Goal: Task Accomplishment & Management: Use online tool/utility

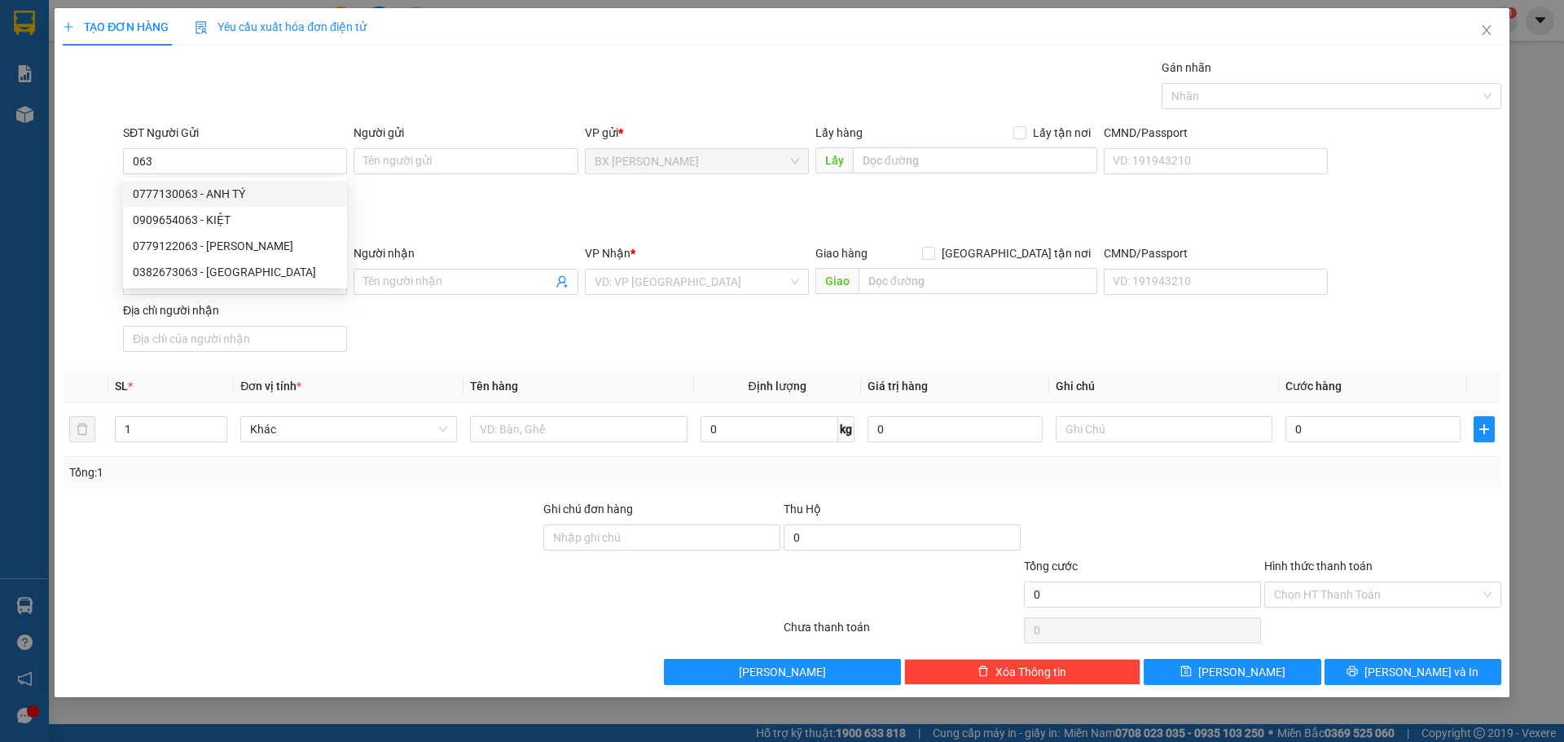
click at [301, 204] on div "0777130063 - ANH TÝ" at bounding box center [235, 194] width 224 height 26
type input "0777130063"
type input "ANH TÝ"
type input "0777130063"
click at [224, 280] on input "SĐT Người Nhận *" at bounding box center [235, 282] width 224 height 26
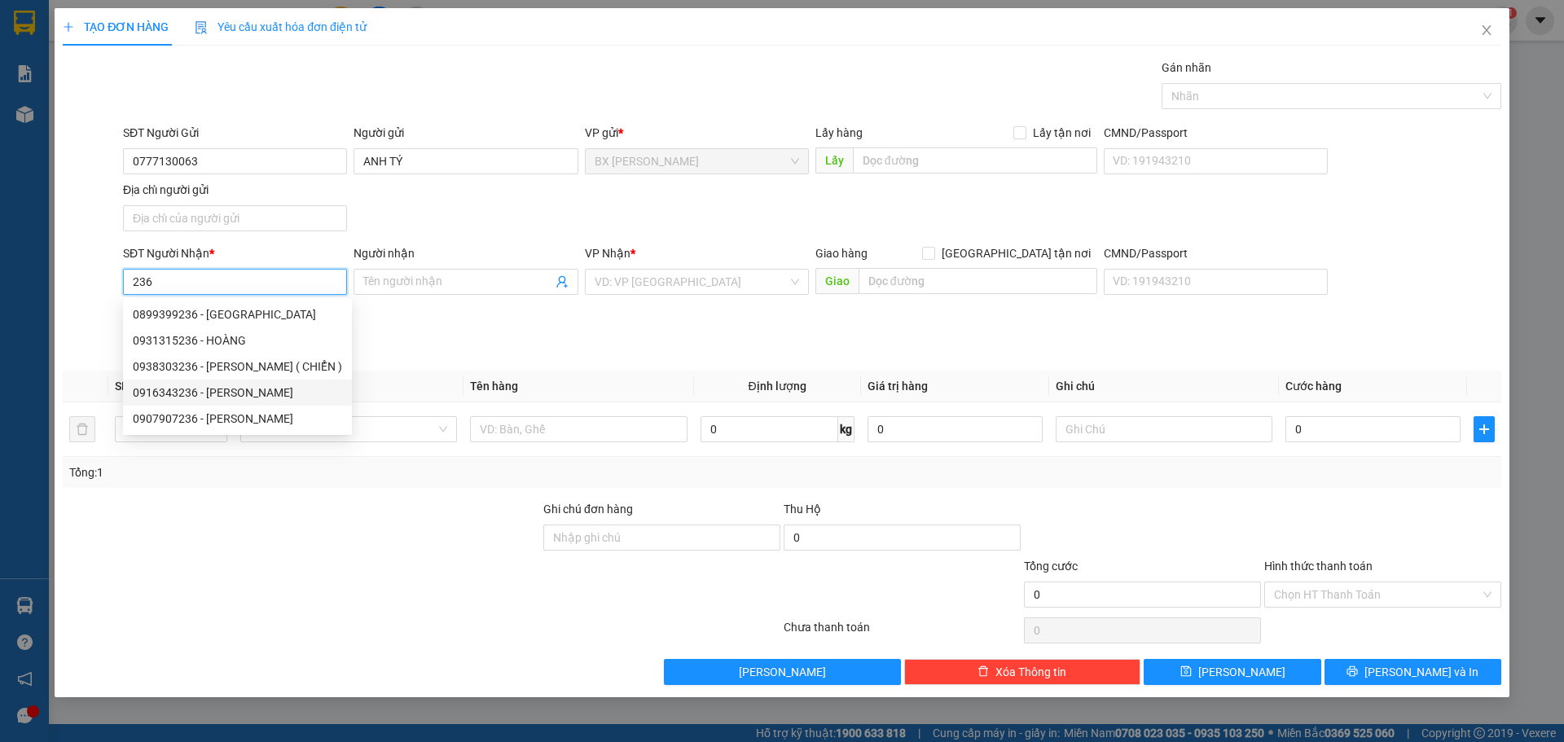
click at [265, 393] on div "0916343236 - [PERSON_NAME]" at bounding box center [237, 393] width 209 height 18
type input "0916343236"
type input "[PERSON_NAME]"
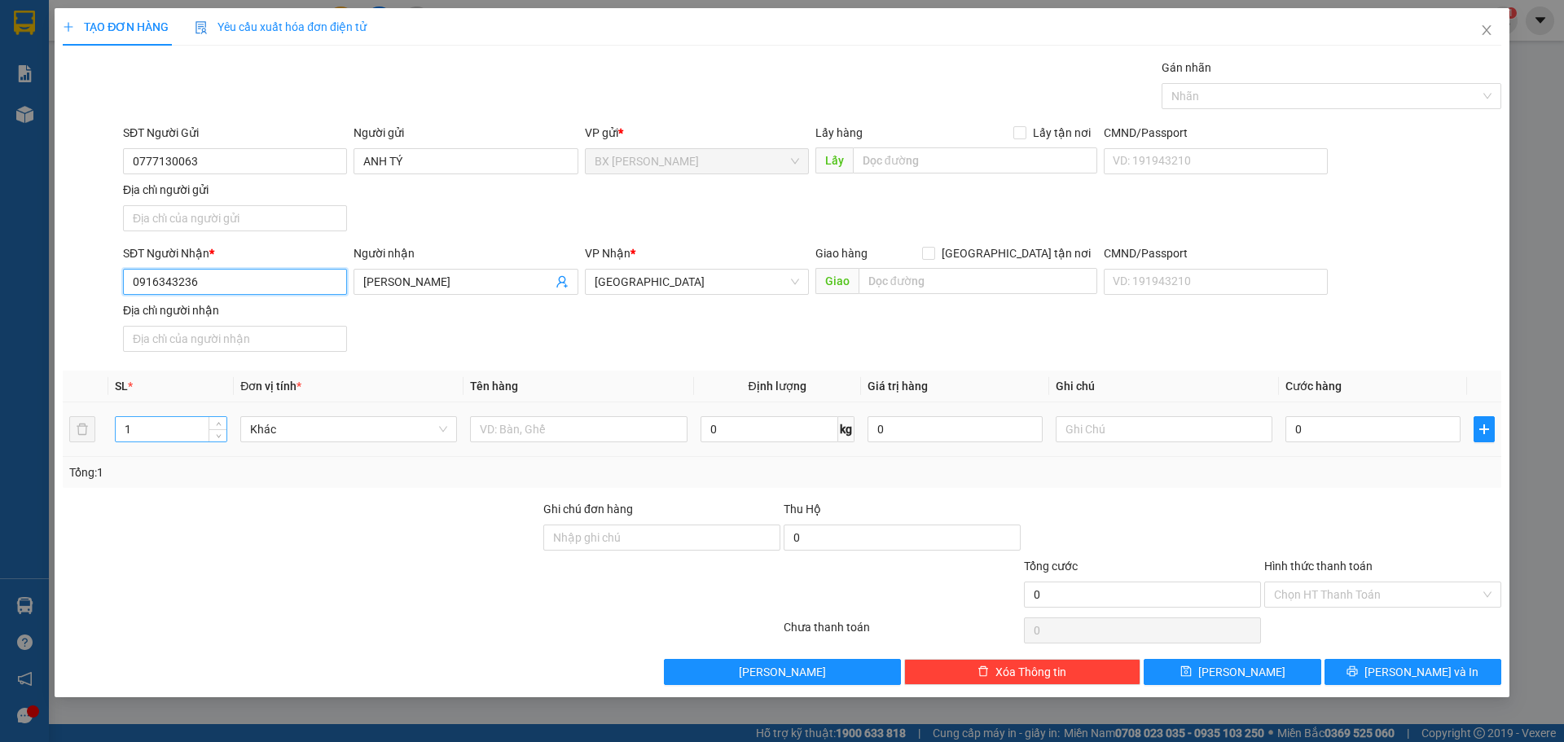
type input "0916343236"
click at [140, 435] on input "1" at bounding box center [171, 429] width 111 height 24
click at [534, 429] on input "text" at bounding box center [578, 429] width 217 height 26
type input "BỌC"
click at [1345, 432] on input "0" at bounding box center [1372, 429] width 175 height 26
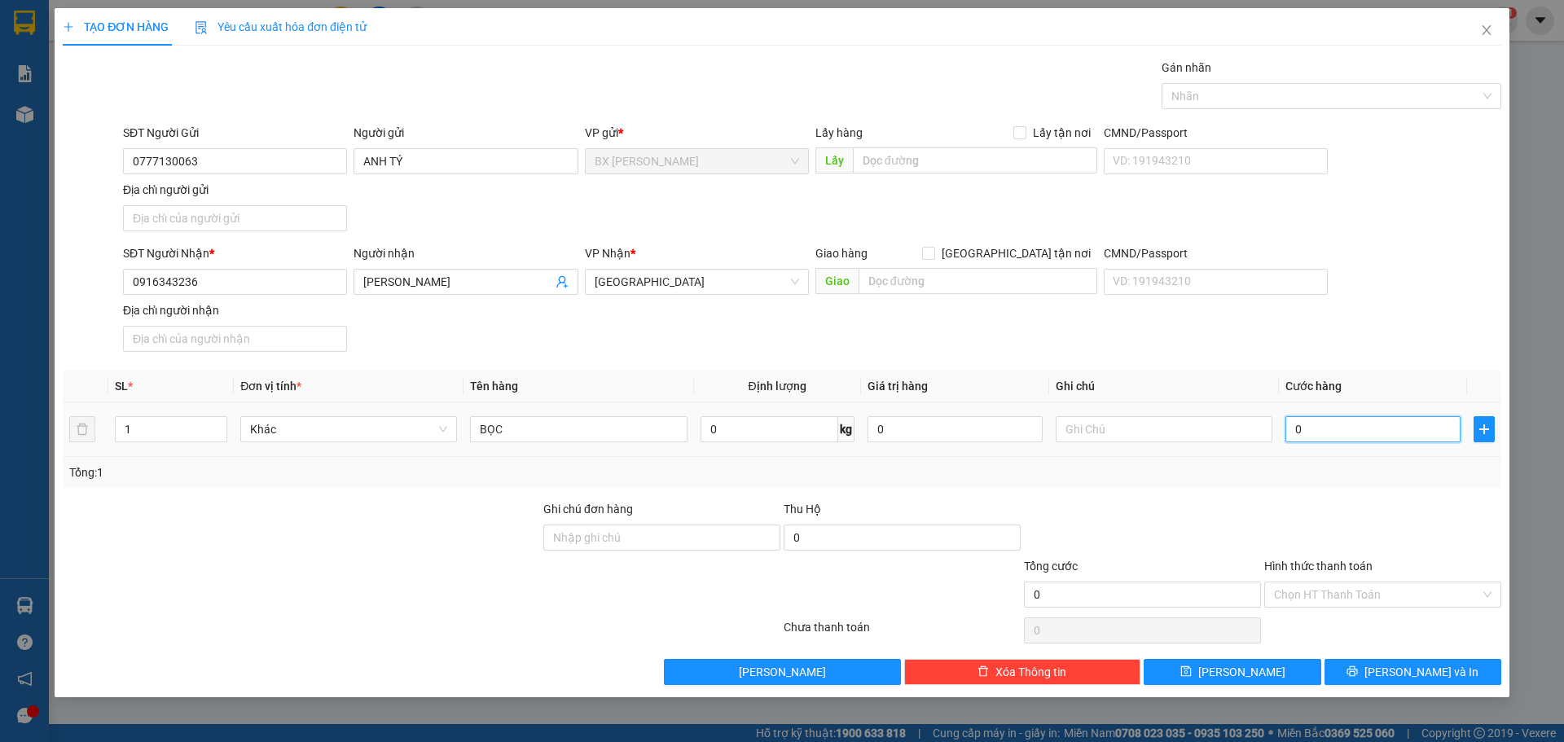
type input "4"
type input "40"
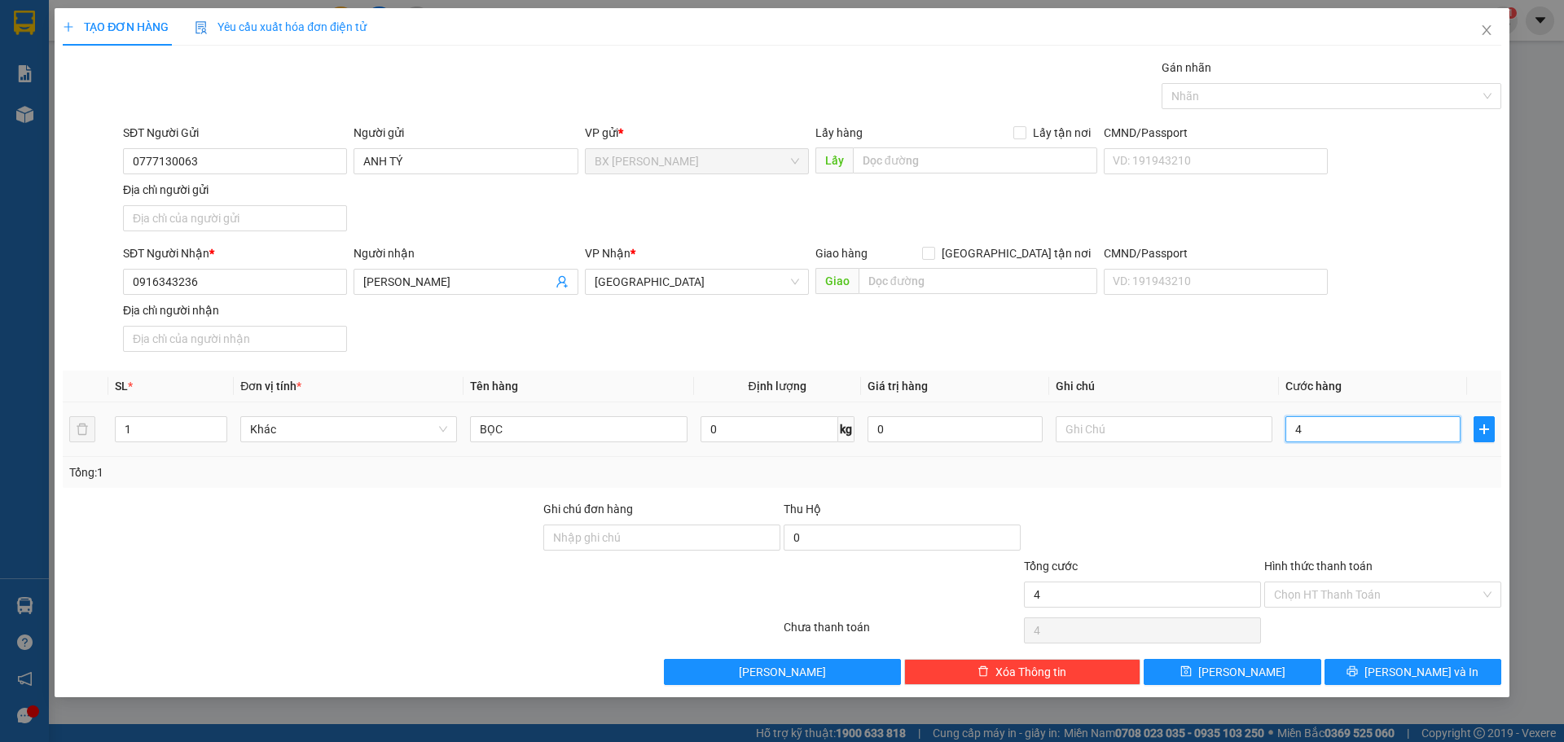
type input "40"
type input "400"
type input "4.000"
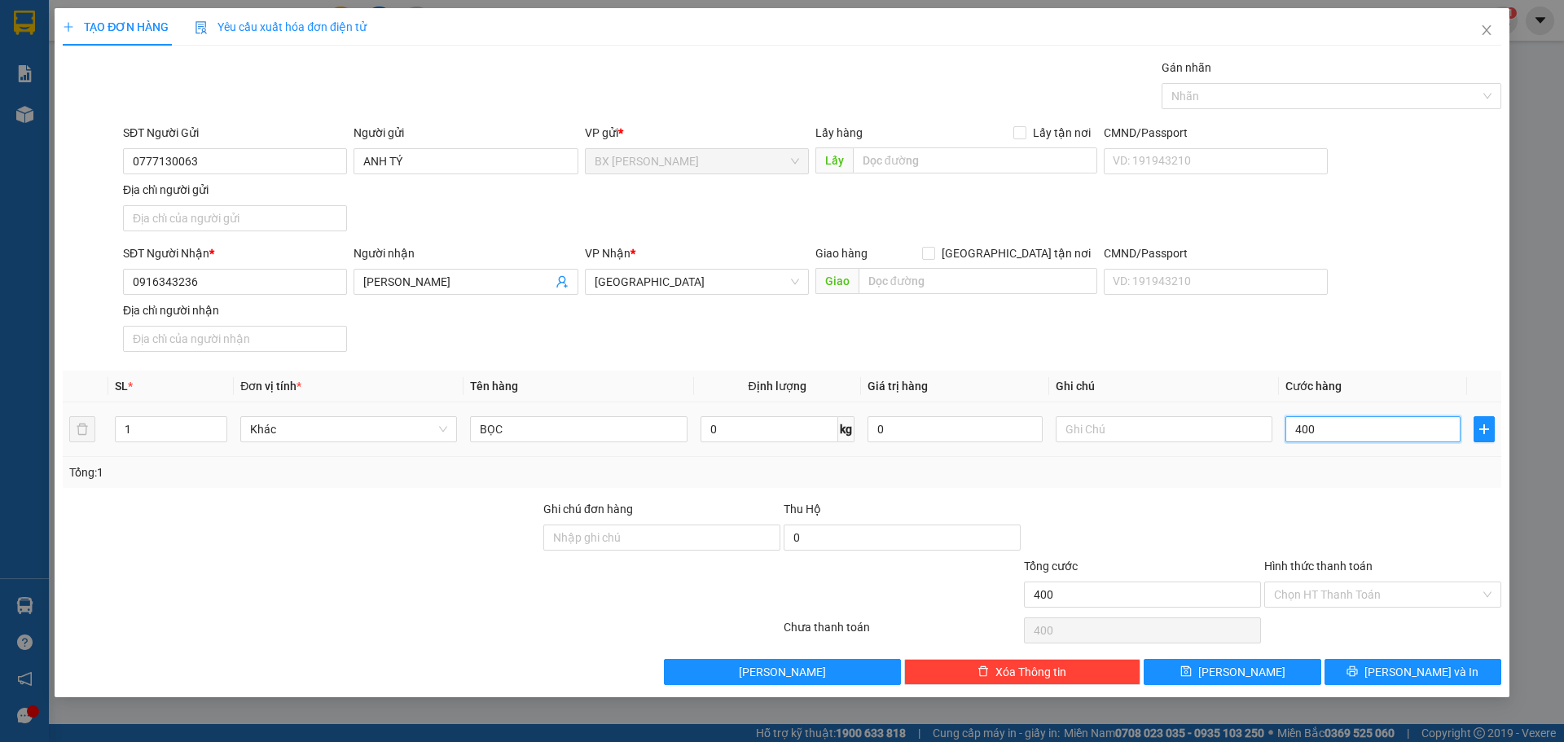
type input "4.000"
type input "40.000"
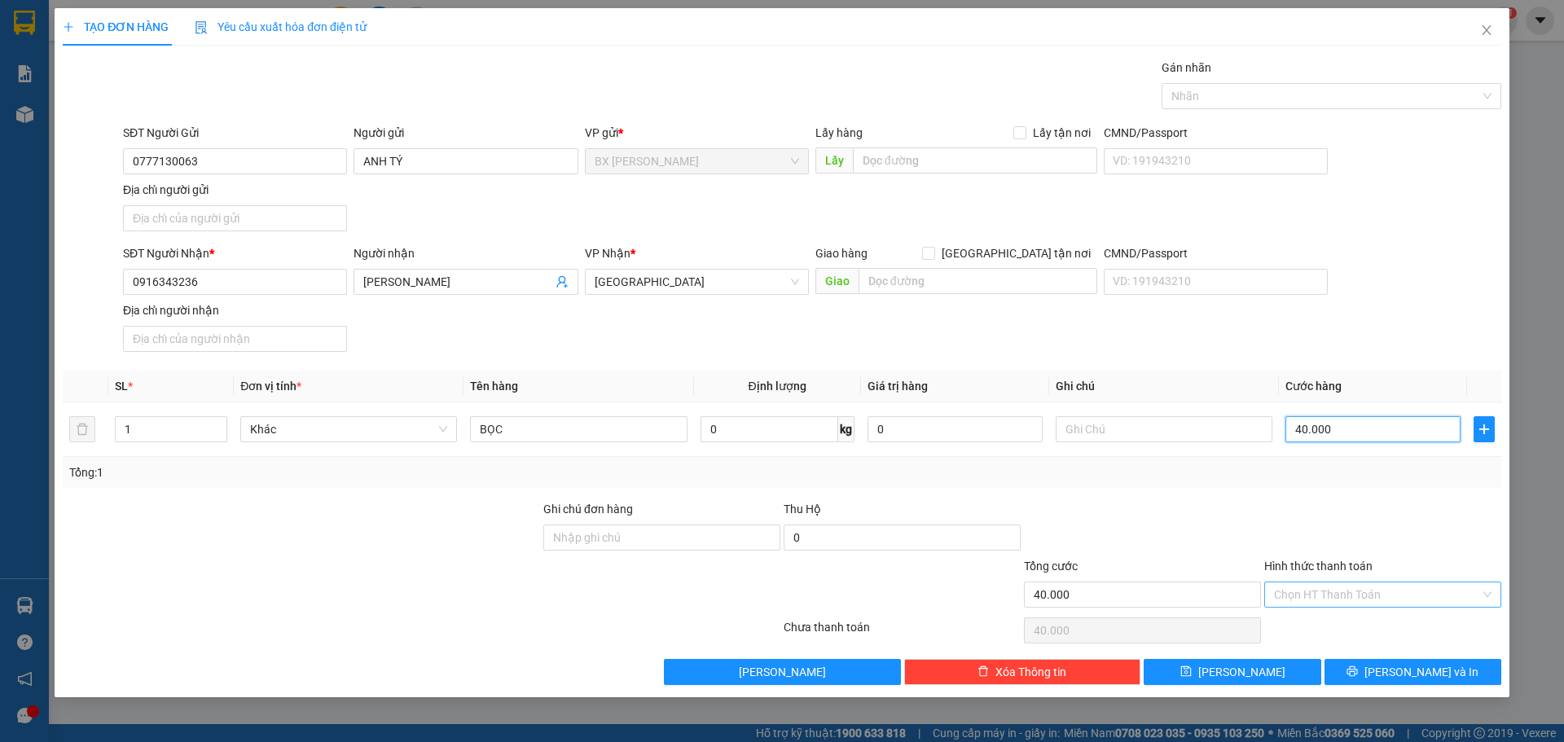
click at [1487, 599] on div "Chọn HT Thanh Toán" at bounding box center [1382, 595] width 237 height 26
type input "40.000"
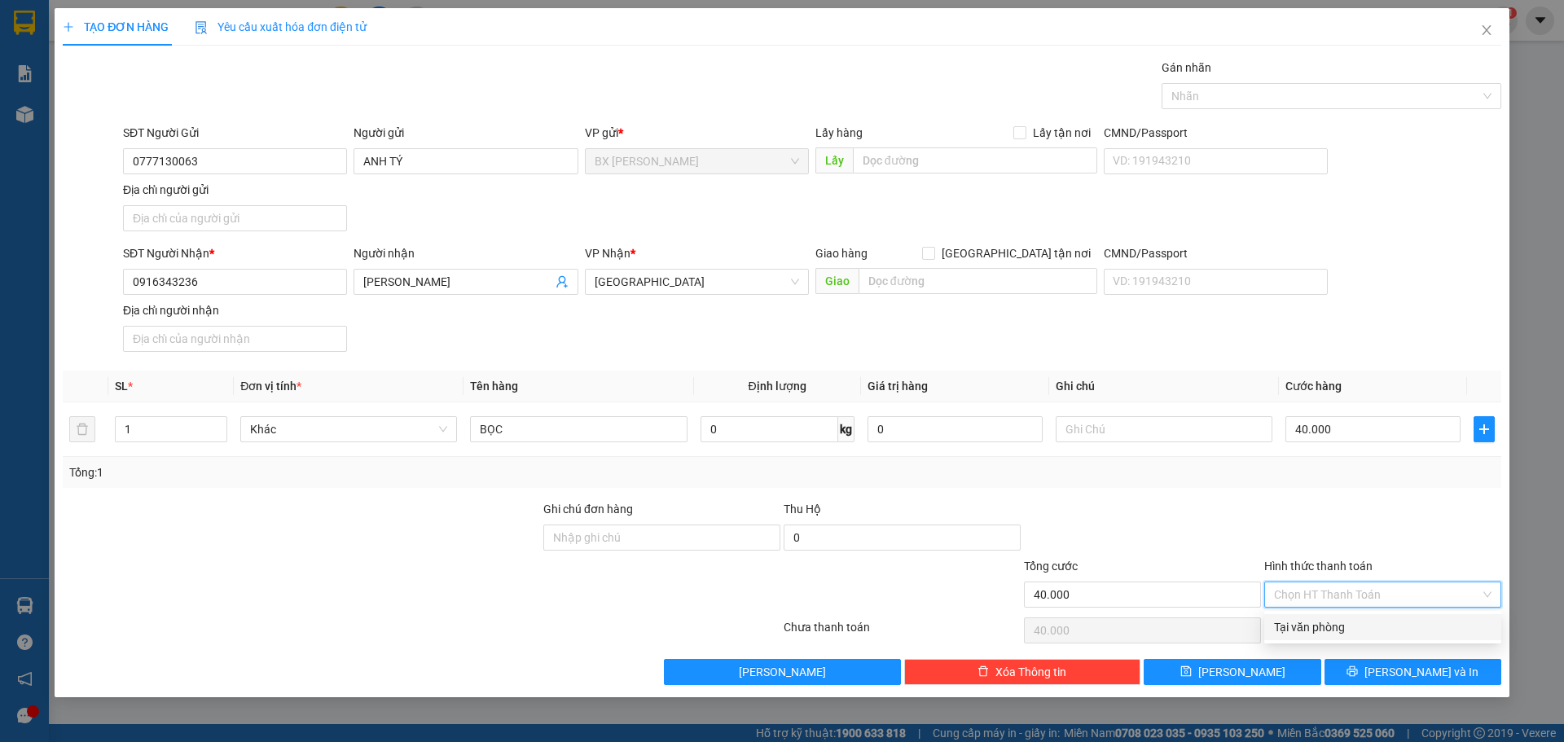
click at [1391, 629] on div "Tại văn phòng" at bounding box center [1382, 627] width 217 height 18
type input "0"
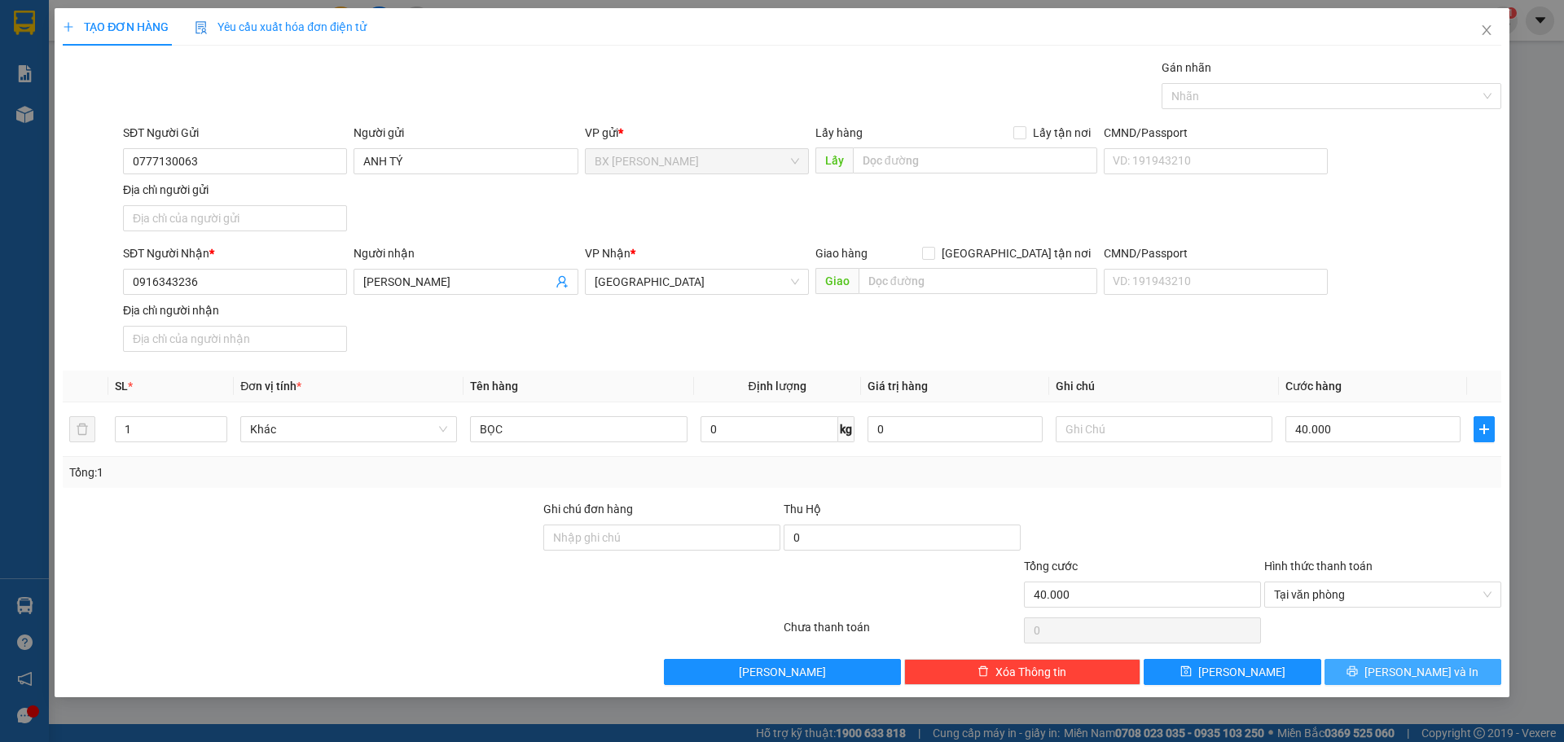
click at [1444, 675] on span "[PERSON_NAME] và In" at bounding box center [1421, 672] width 114 height 18
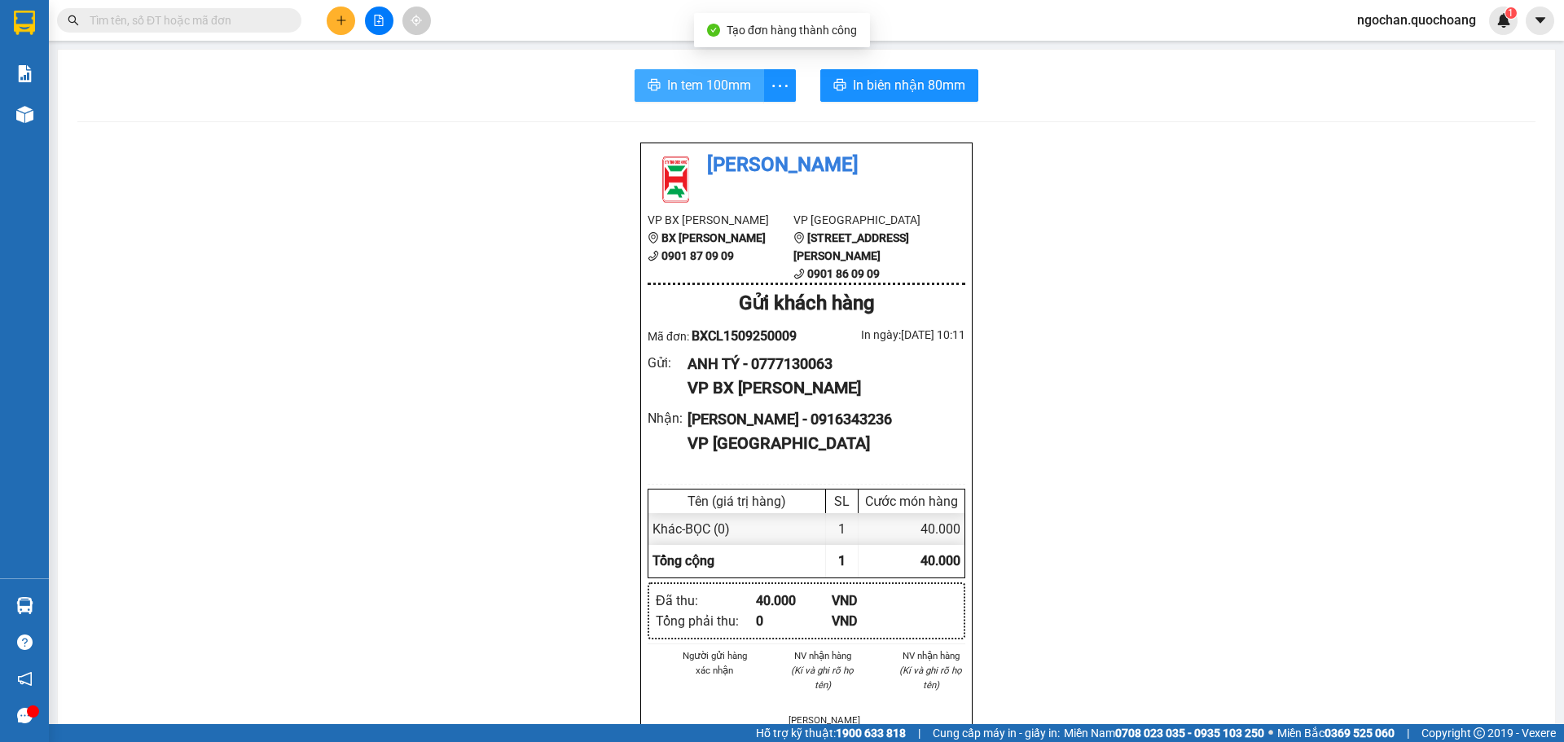
click at [715, 89] on span "In tem 100mm" at bounding box center [709, 85] width 84 height 20
click at [735, 90] on span "In tem 100mm" at bounding box center [709, 85] width 84 height 20
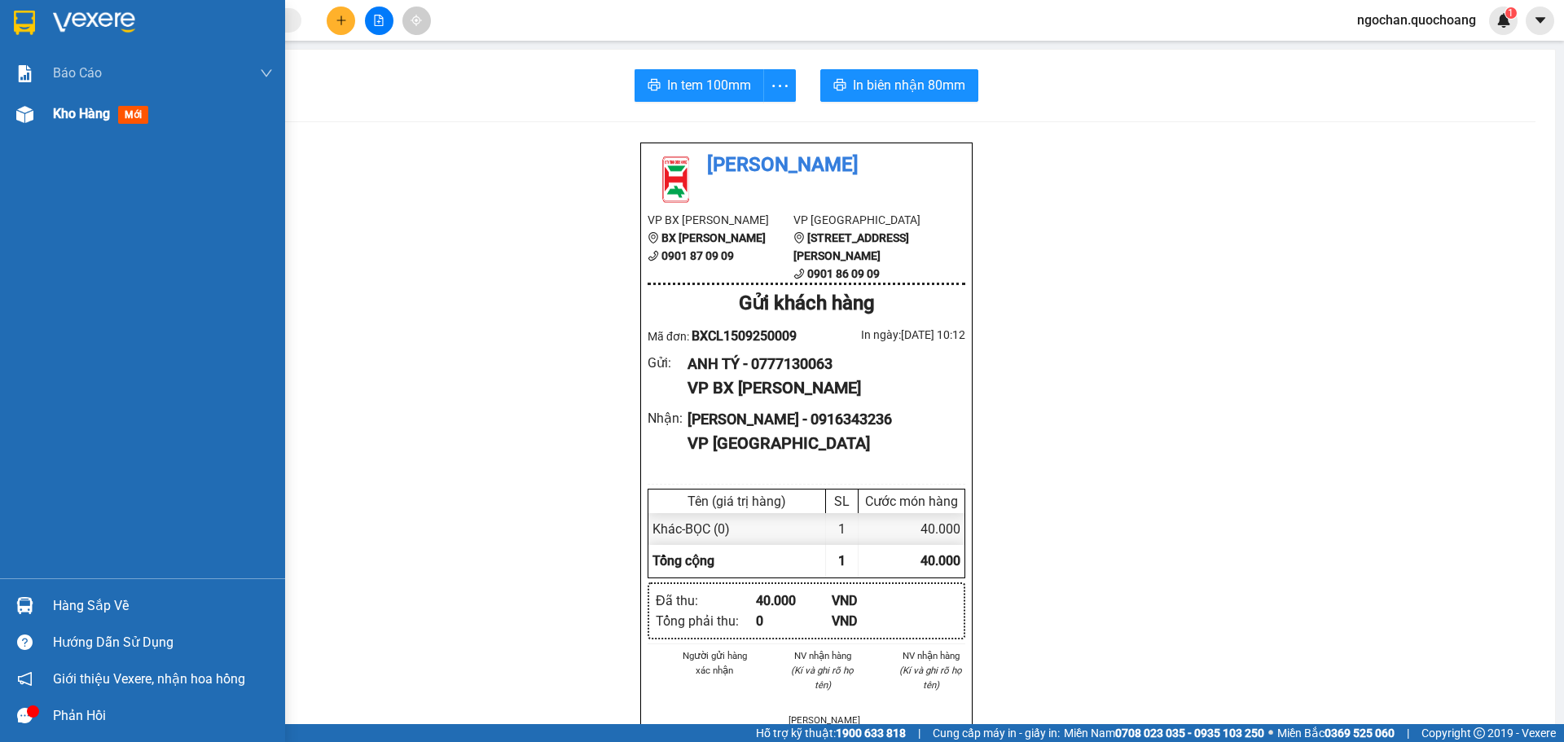
click at [33, 115] on div at bounding box center [25, 114] width 29 height 29
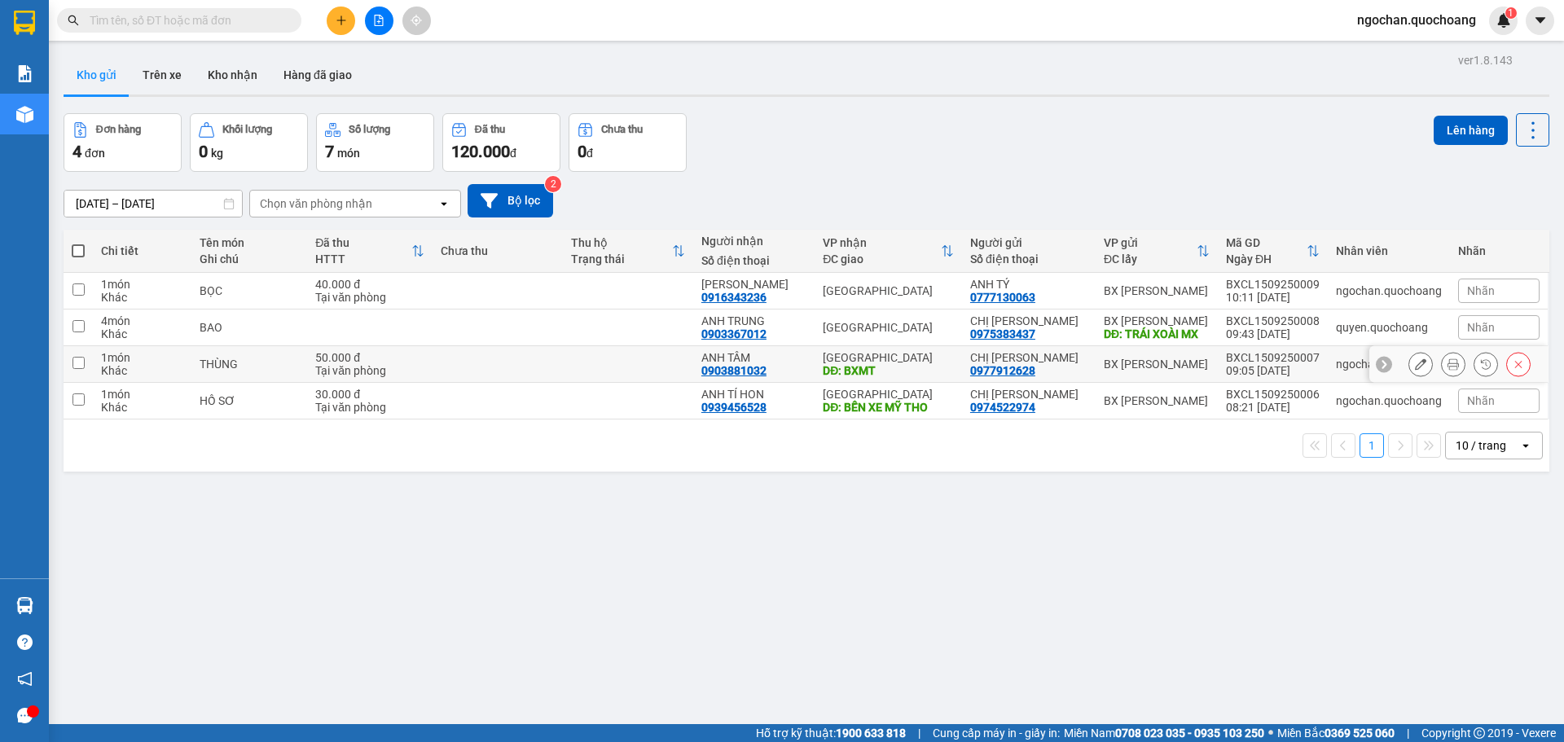
click at [77, 357] on input "checkbox" at bounding box center [78, 363] width 12 height 12
checkbox input "true"
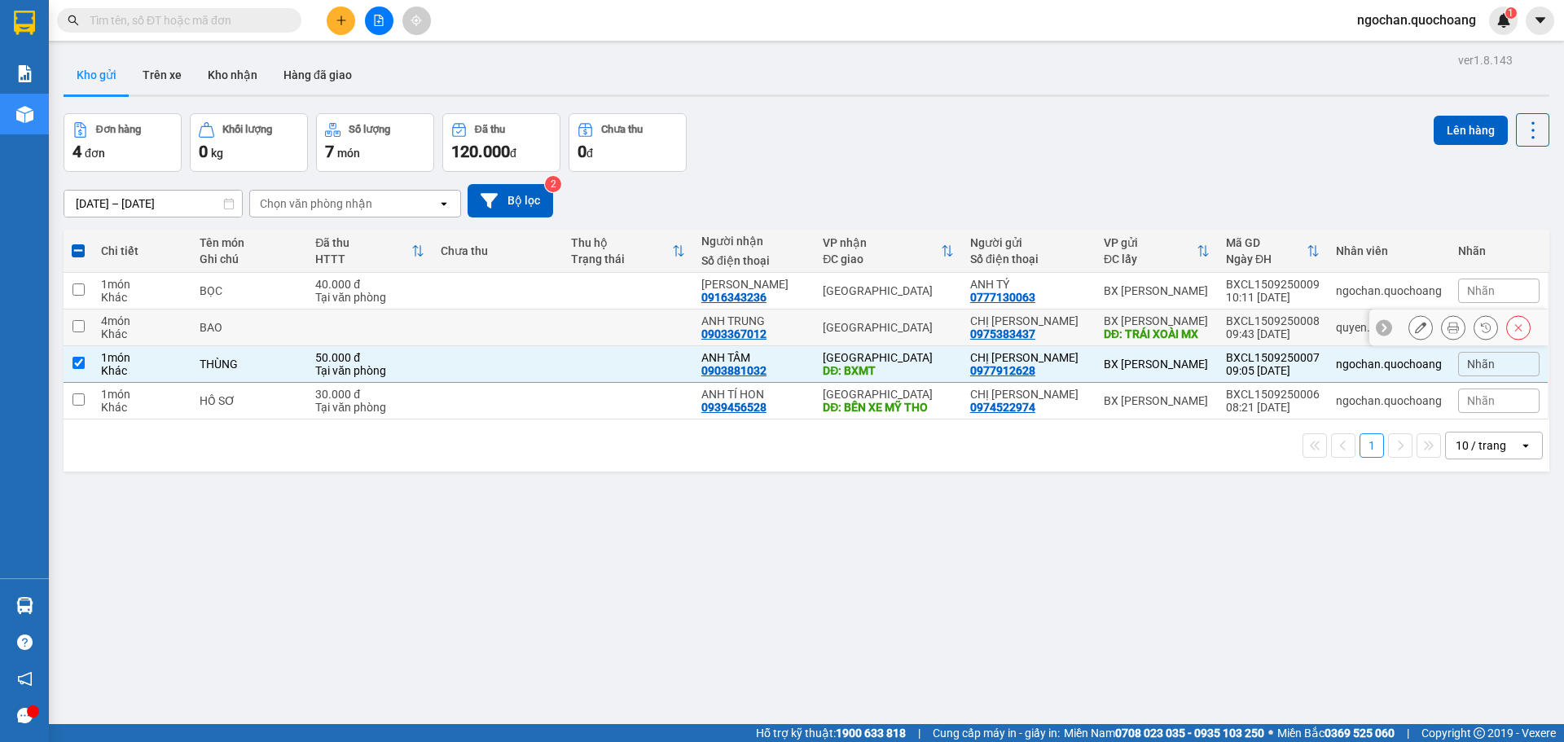
click at [72, 320] on input "checkbox" at bounding box center [78, 326] width 12 height 12
checkbox input "true"
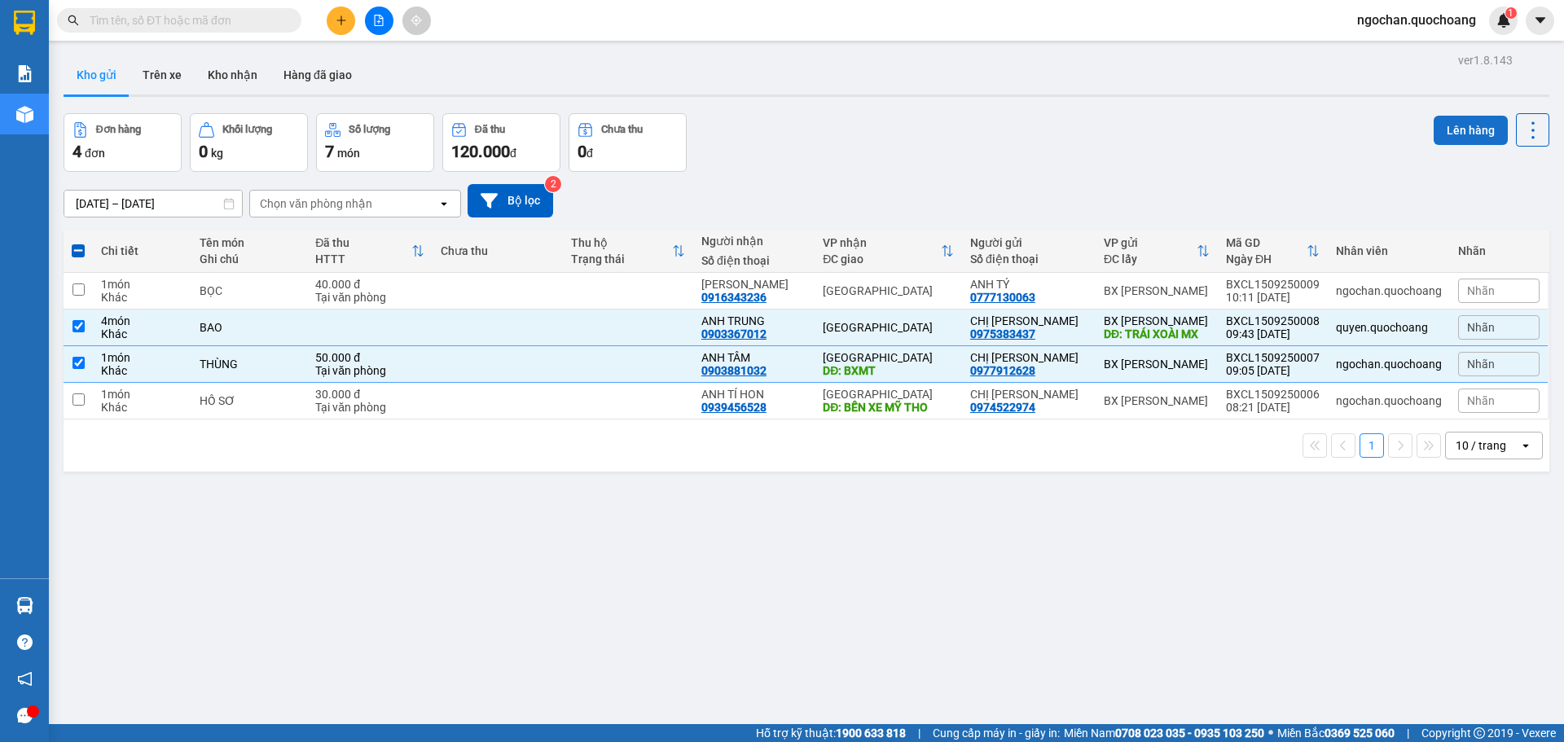
click at [1448, 132] on button "Lên hàng" at bounding box center [1470, 130] width 74 height 29
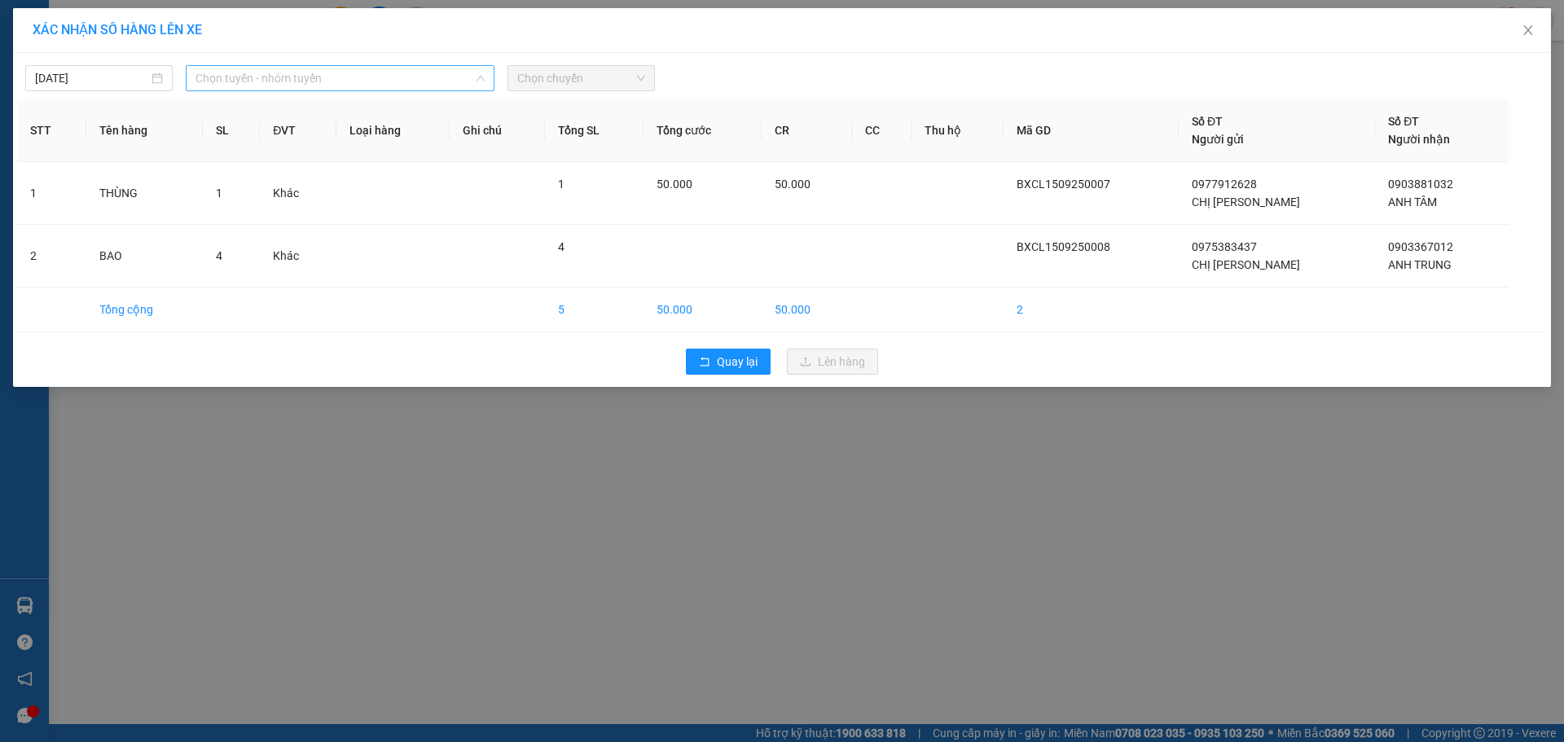
click at [481, 68] on span "Chọn tuyến - nhóm tuyến" at bounding box center [339, 78] width 289 height 24
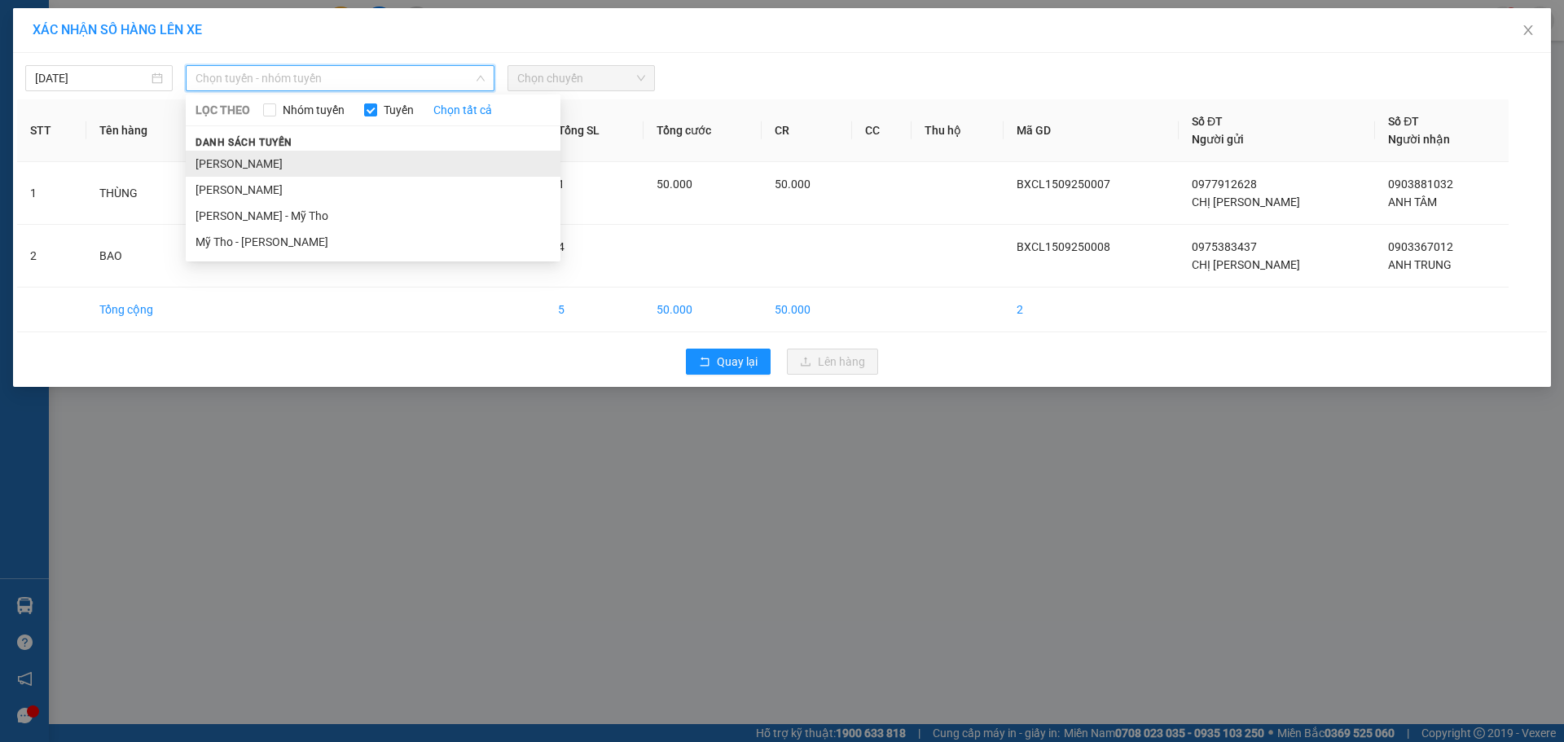
click at [316, 166] on li "[PERSON_NAME]" at bounding box center [373, 164] width 375 height 26
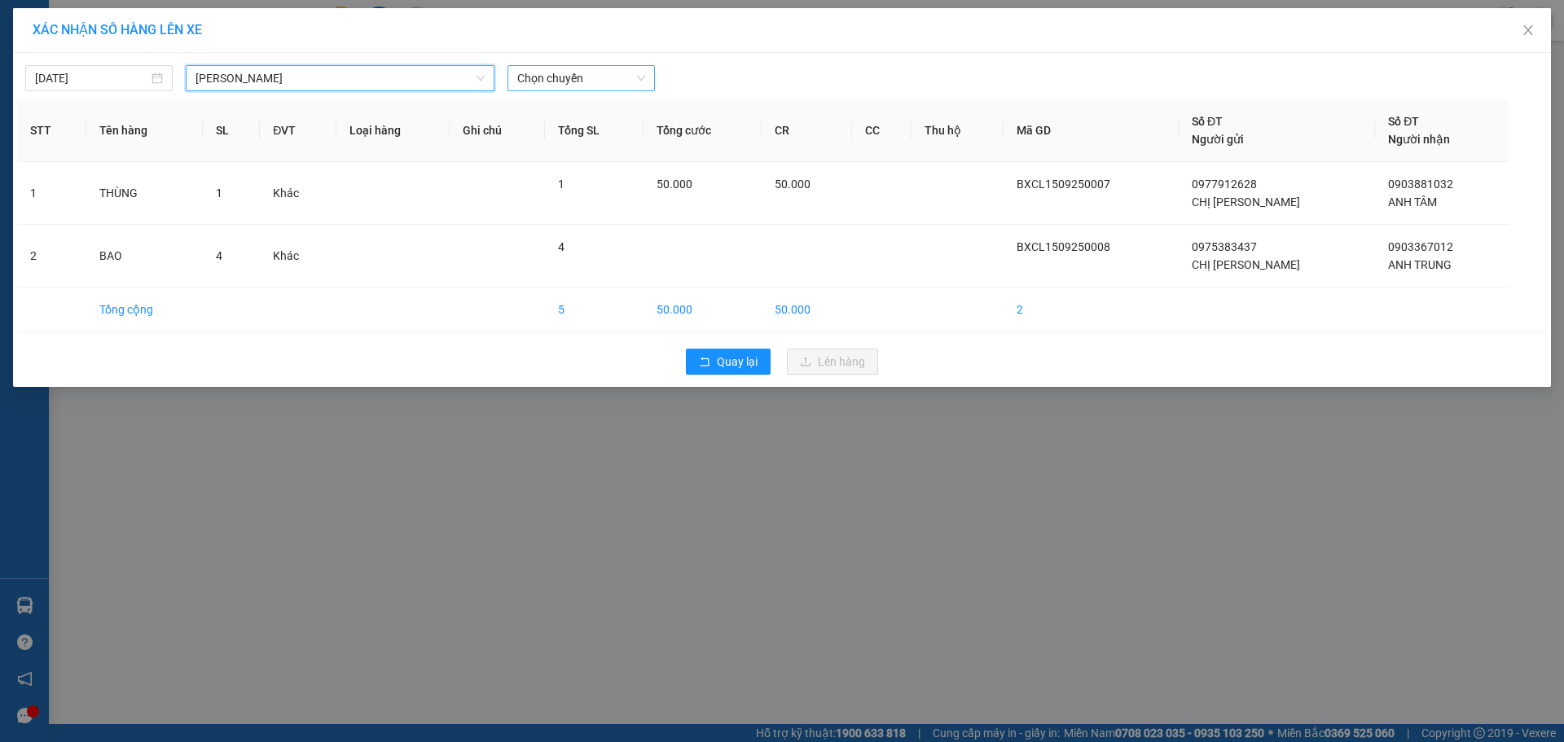
click at [645, 70] on span "Chọn chuyến" at bounding box center [581, 78] width 128 height 24
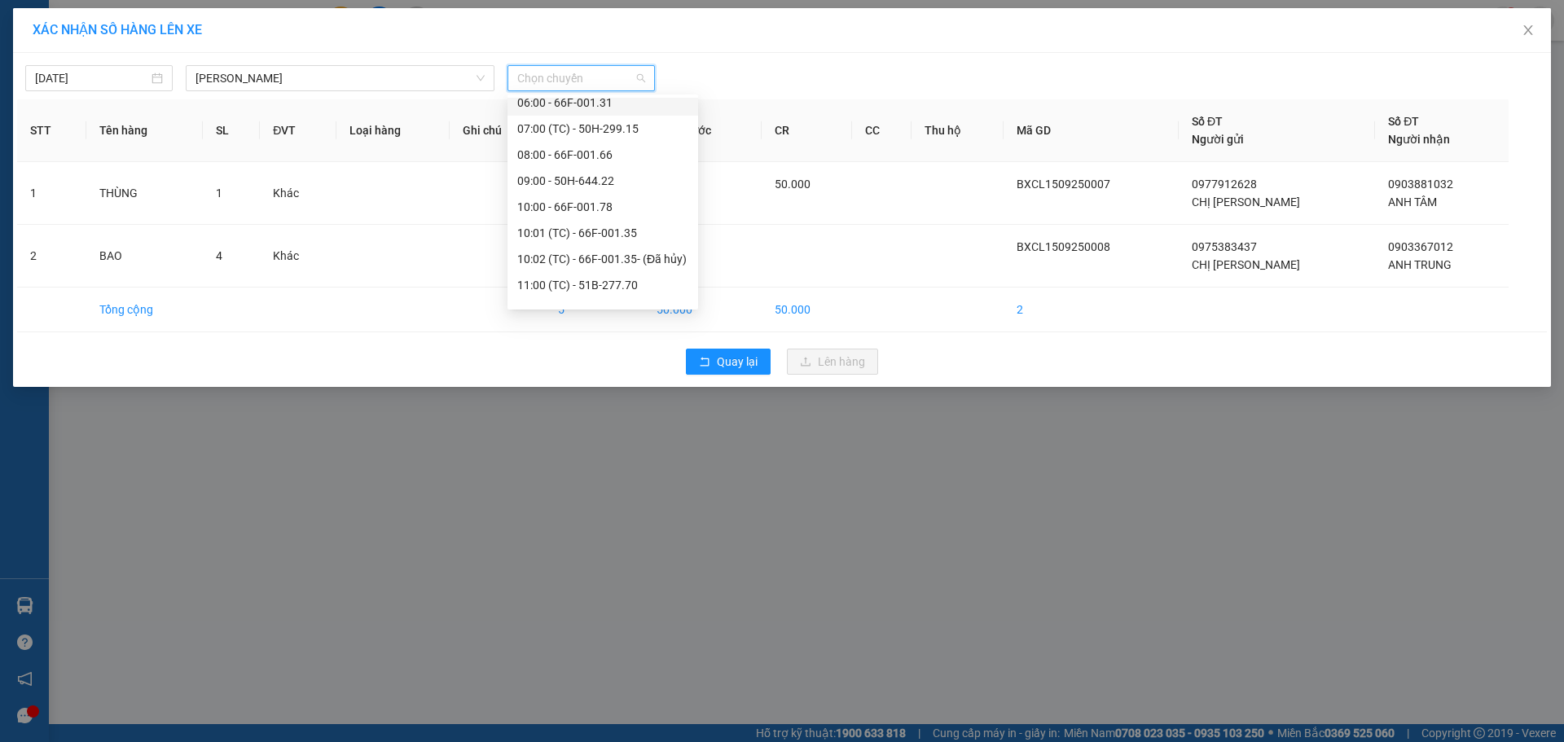
scroll to position [489, 0]
click at [612, 200] on div "10:00 - 66F-001.78" at bounding box center [602, 196] width 171 height 18
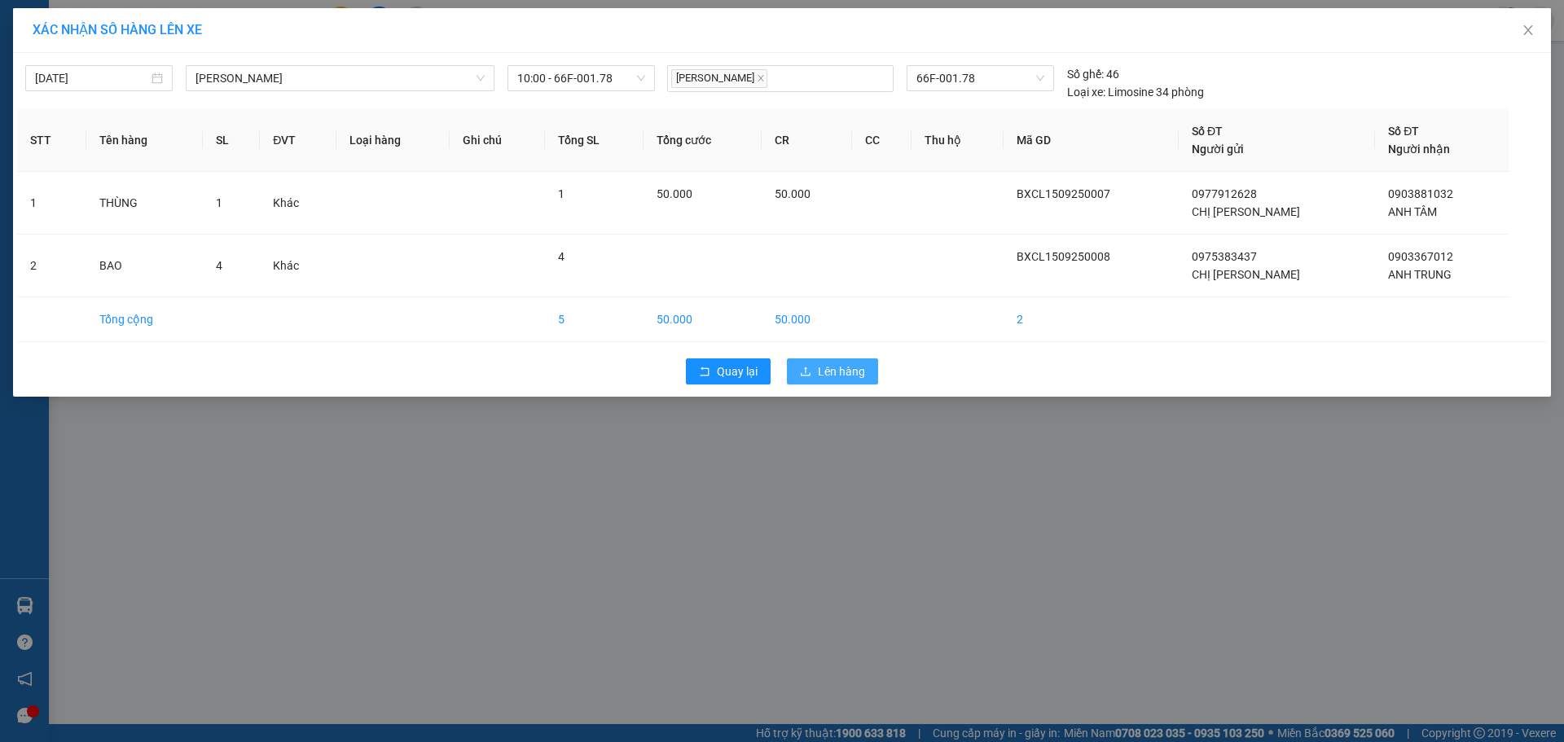
click at [833, 368] on span "Lên hàng" at bounding box center [841, 371] width 47 height 18
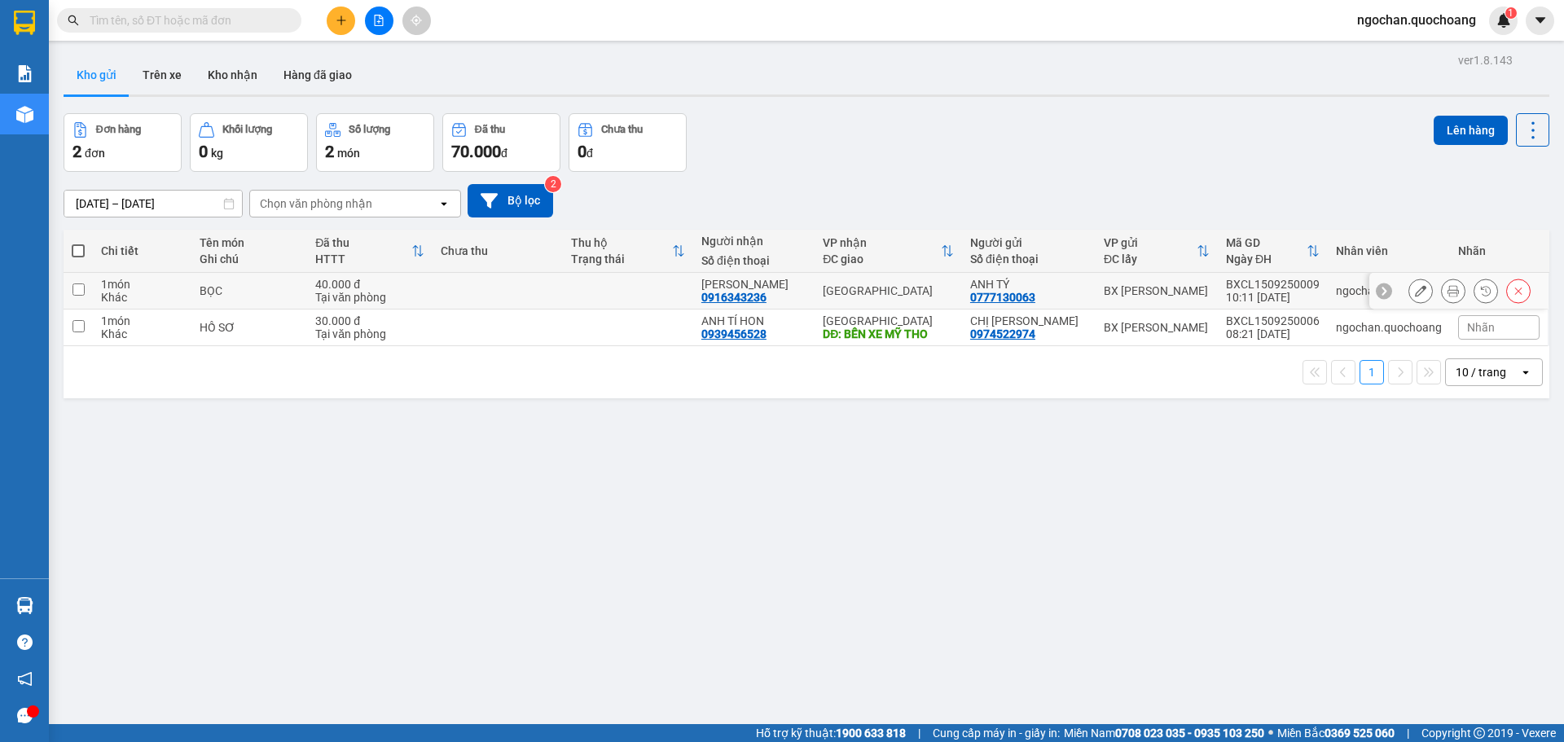
click at [79, 286] on input "checkbox" at bounding box center [78, 289] width 12 height 12
checkbox input "true"
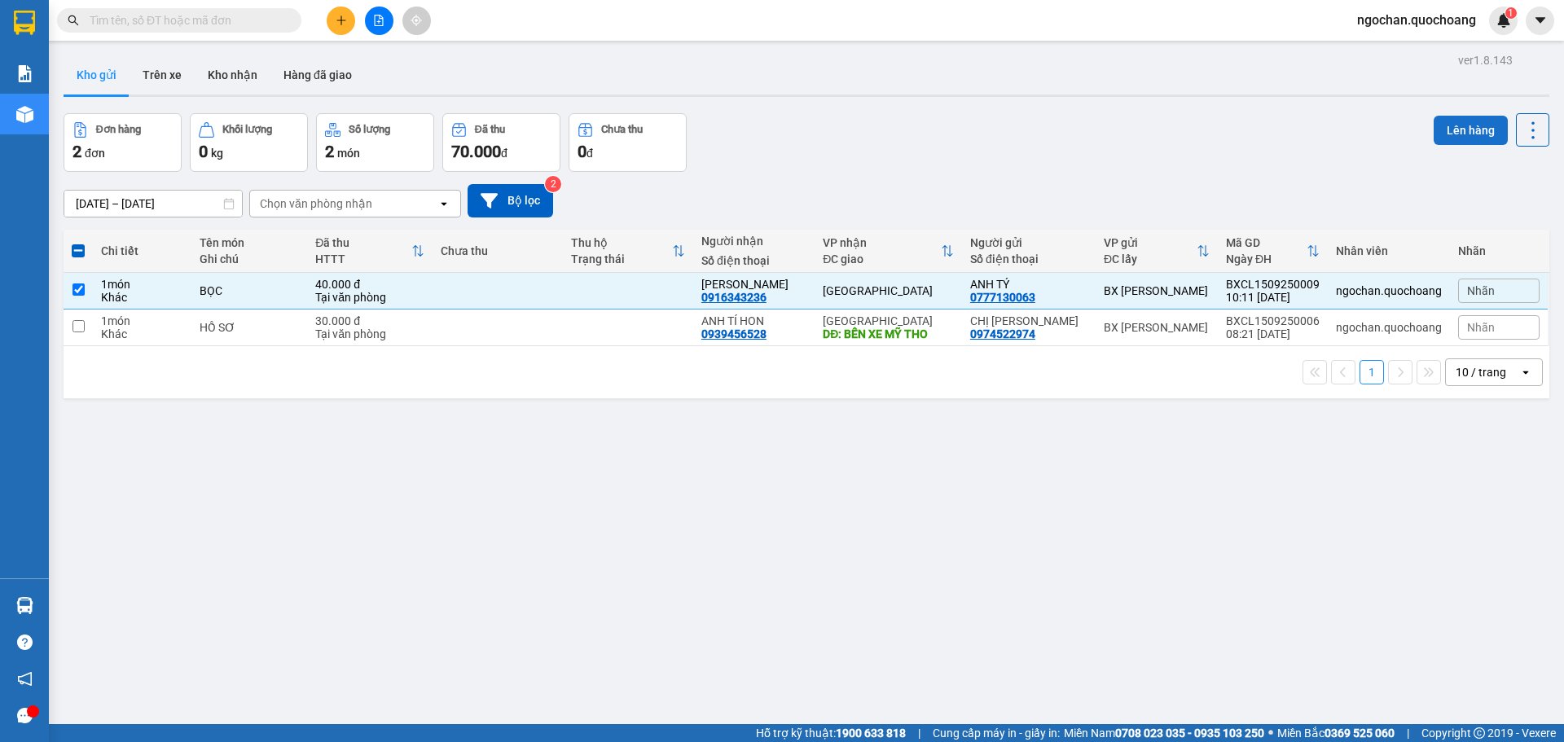
click at [1454, 132] on button "Lên hàng" at bounding box center [1470, 130] width 74 height 29
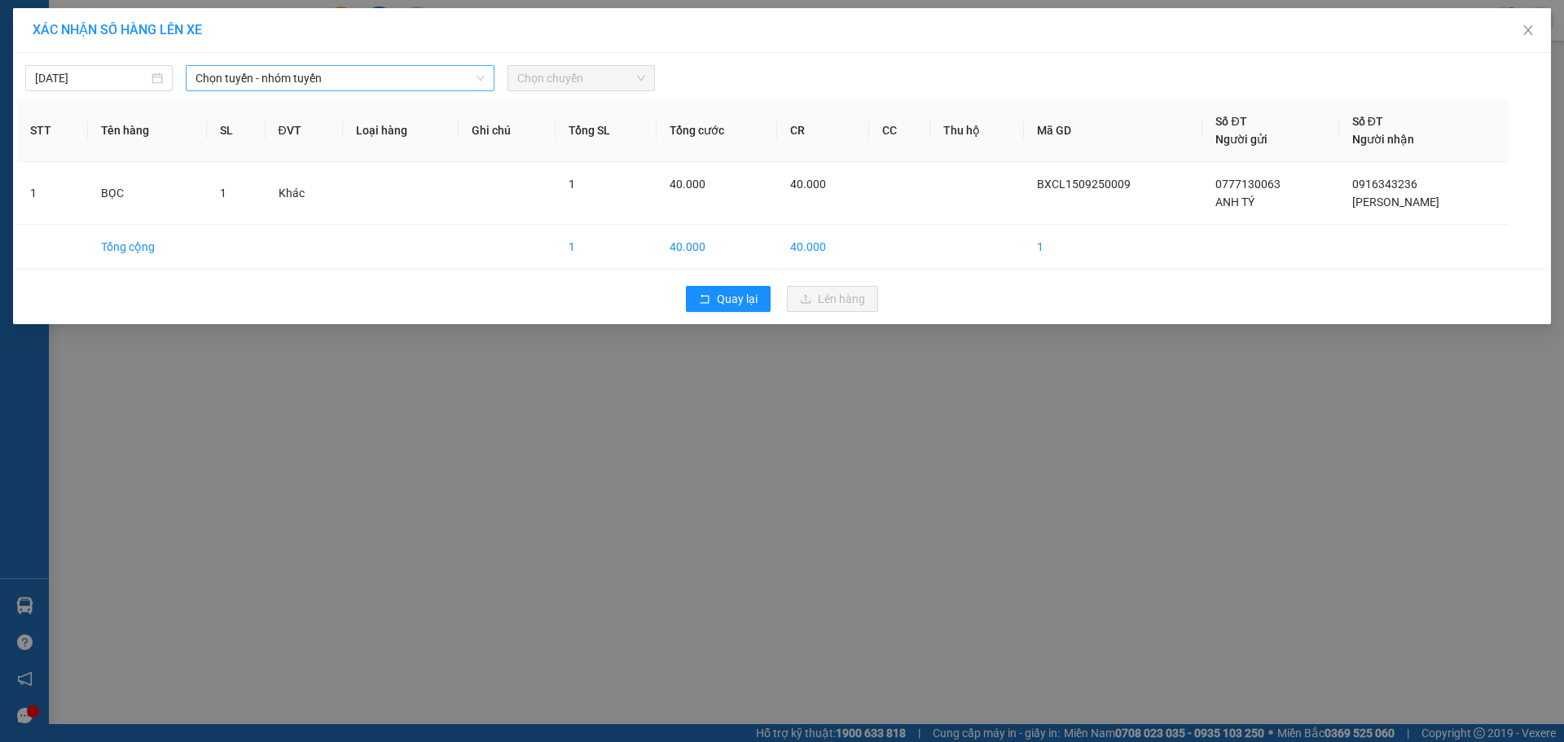
click at [483, 76] on icon "down" at bounding box center [481, 78] width 10 height 10
click at [479, 64] on div "[DATE] Chọn tuyến - nhóm tuyến Chọn chuyến" at bounding box center [782, 74] width 1530 height 34
click at [481, 68] on span "Chọn tuyến - nhóm tuyến" at bounding box center [339, 78] width 289 height 24
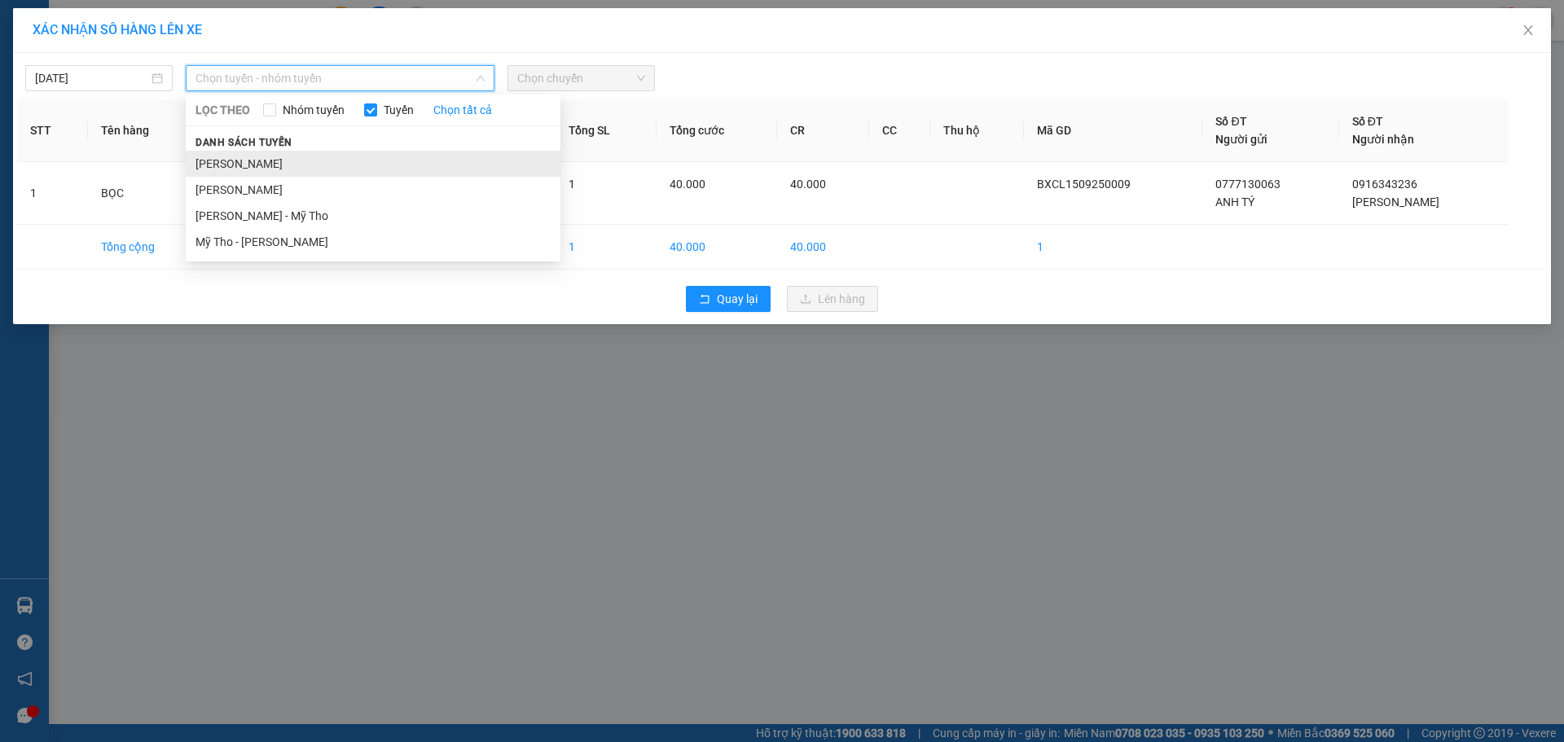
click at [350, 157] on li "[PERSON_NAME]" at bounding box center [373, 164] width 375 height 26
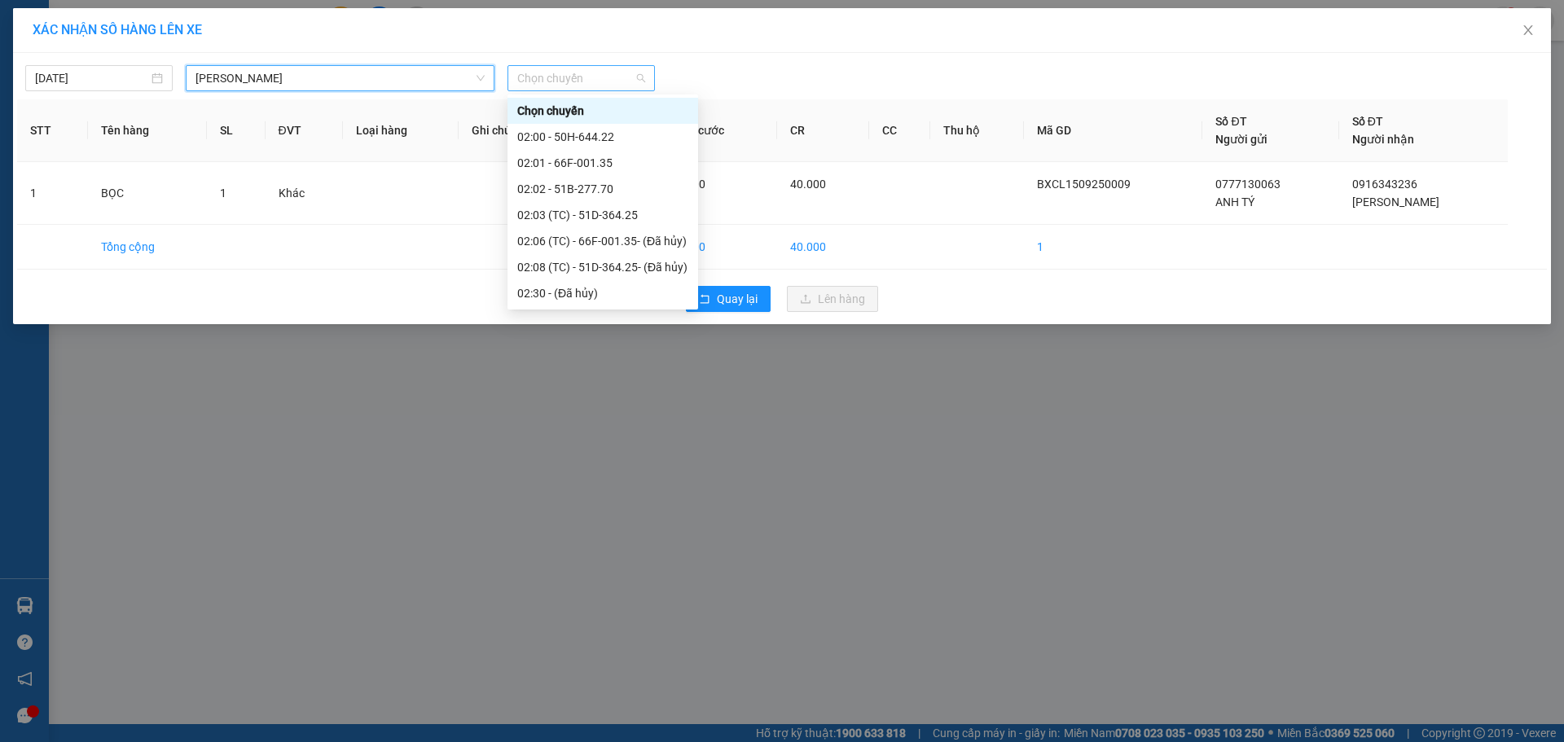
click at [648, 76] on div "Chọn chuyến" at bounding box center [580, 78] width 147 height 26
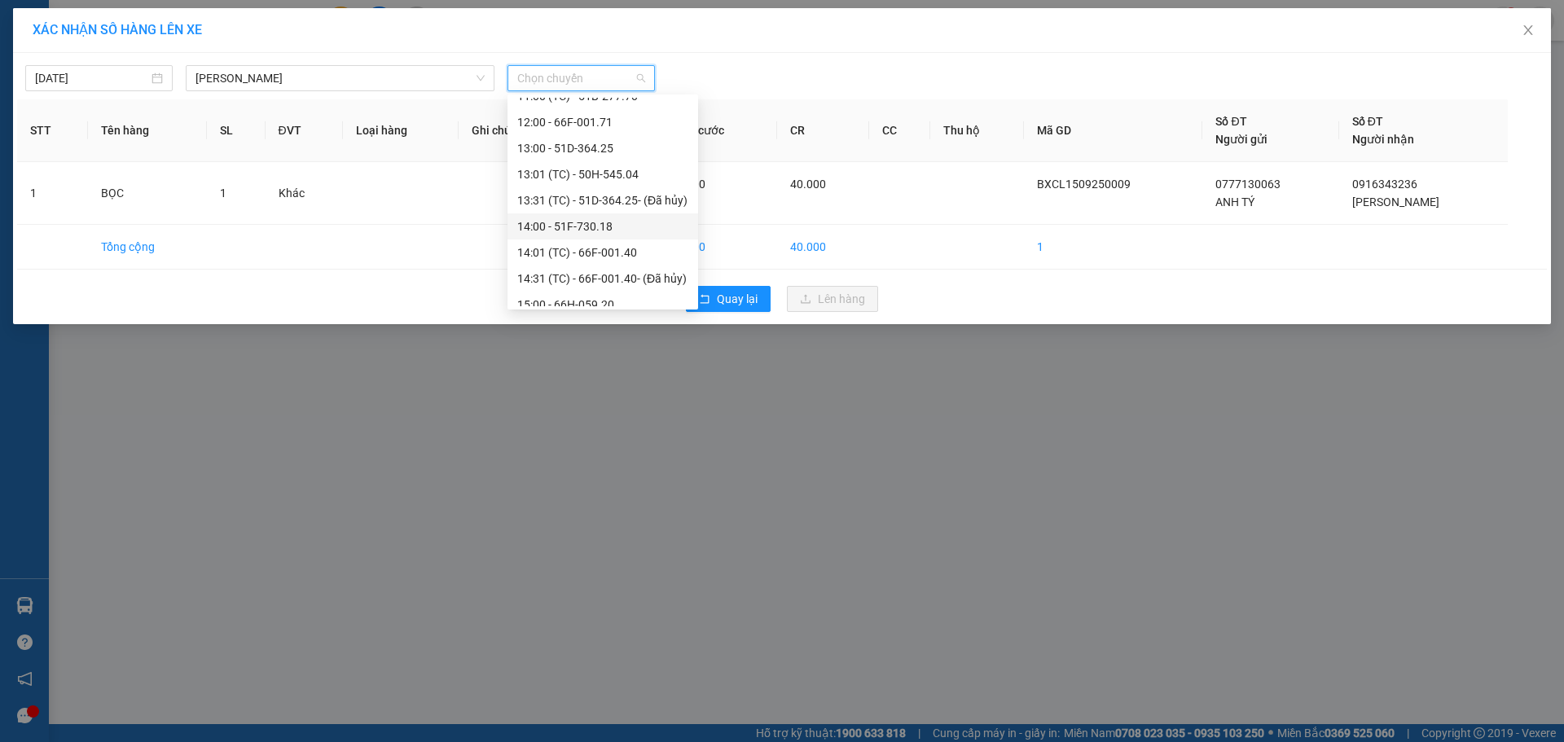
scroll to position [564, 0]
click at [612, 201] on div "11:00 (TC) - 51B-277.70" at bounding box center [602, 199] width 171 height 18
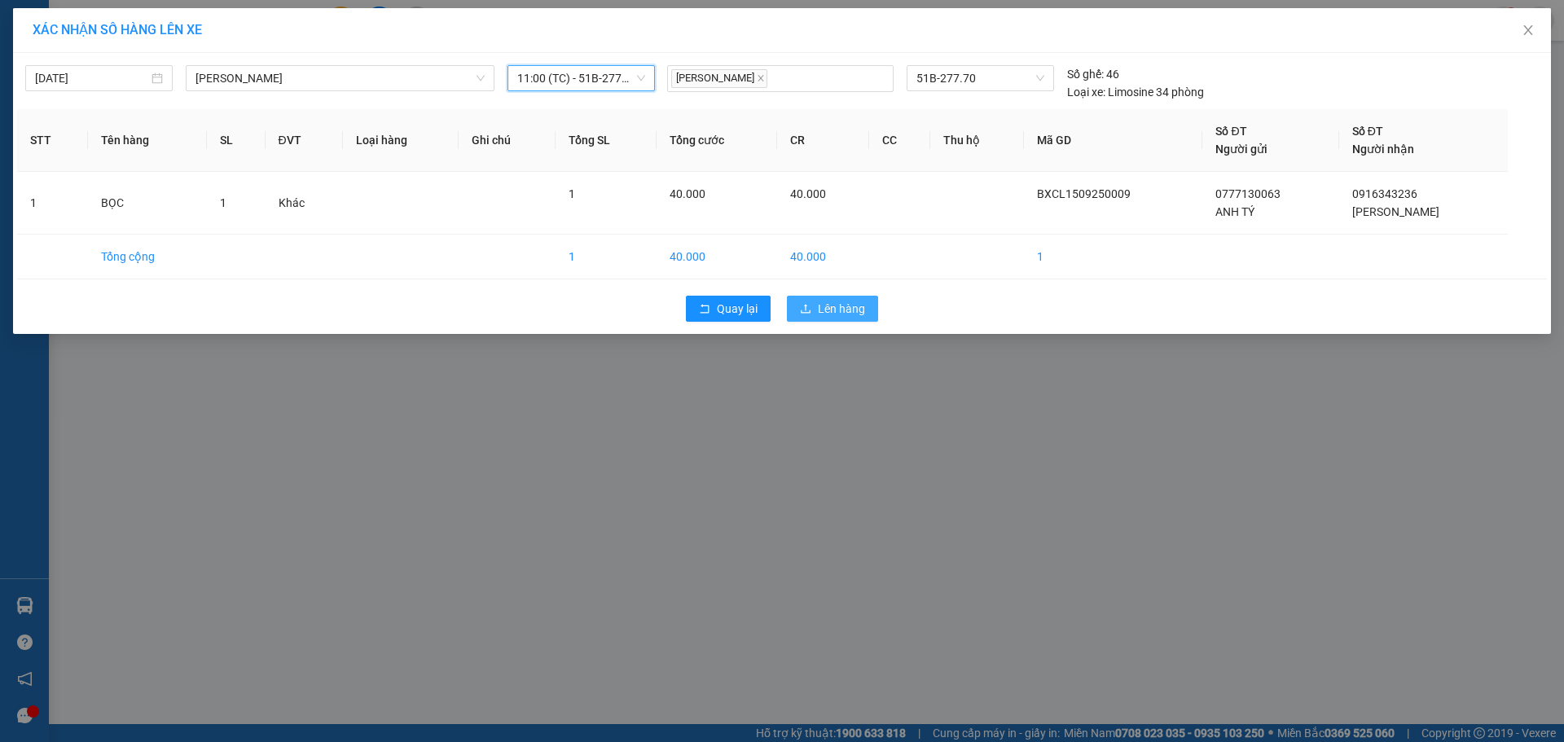
click at [835, 306] on span "Lên hàng" at bounding box center [841, 309] width 47 height 18
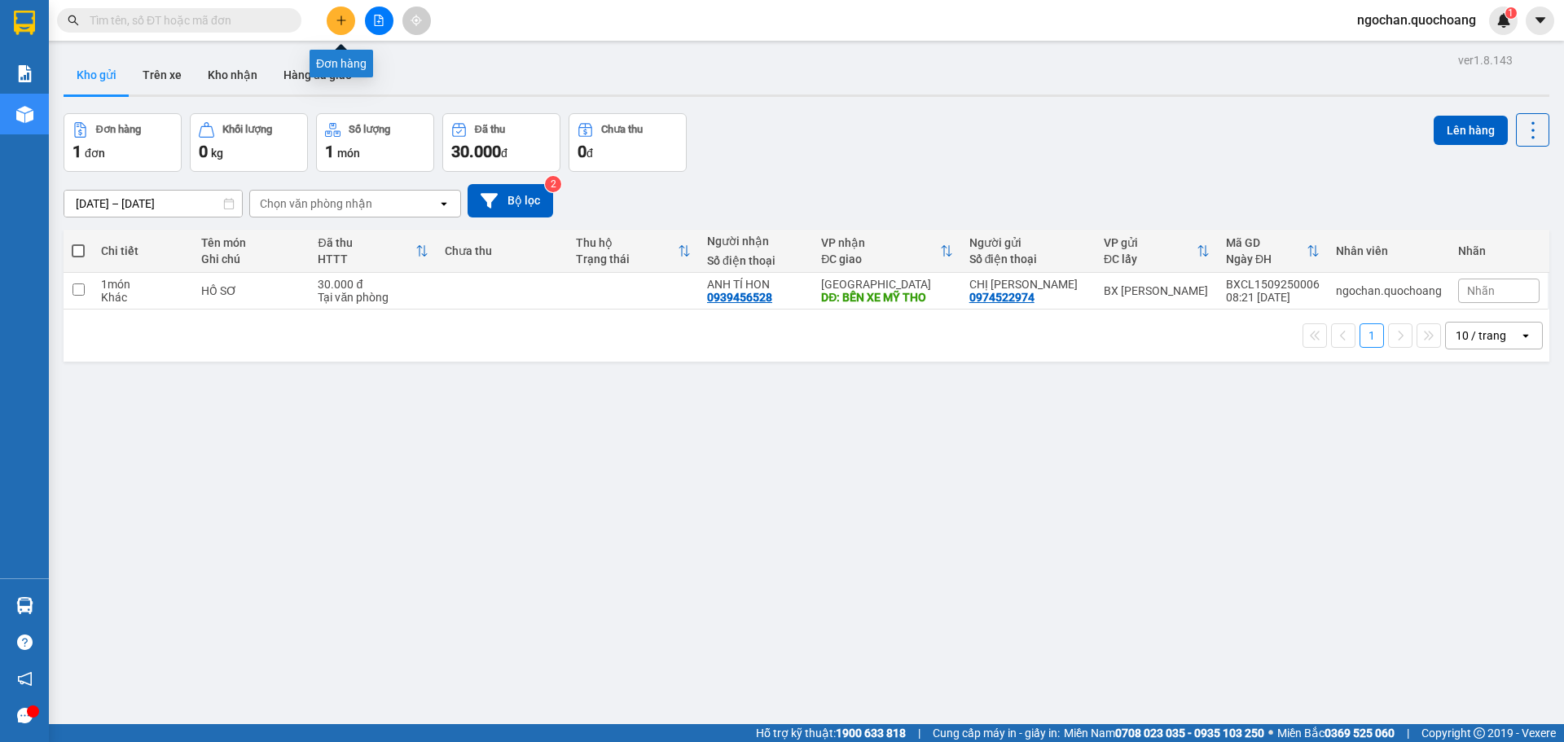
click at [342, 26] on button at bounding box center [341, 21] width 29 height 29
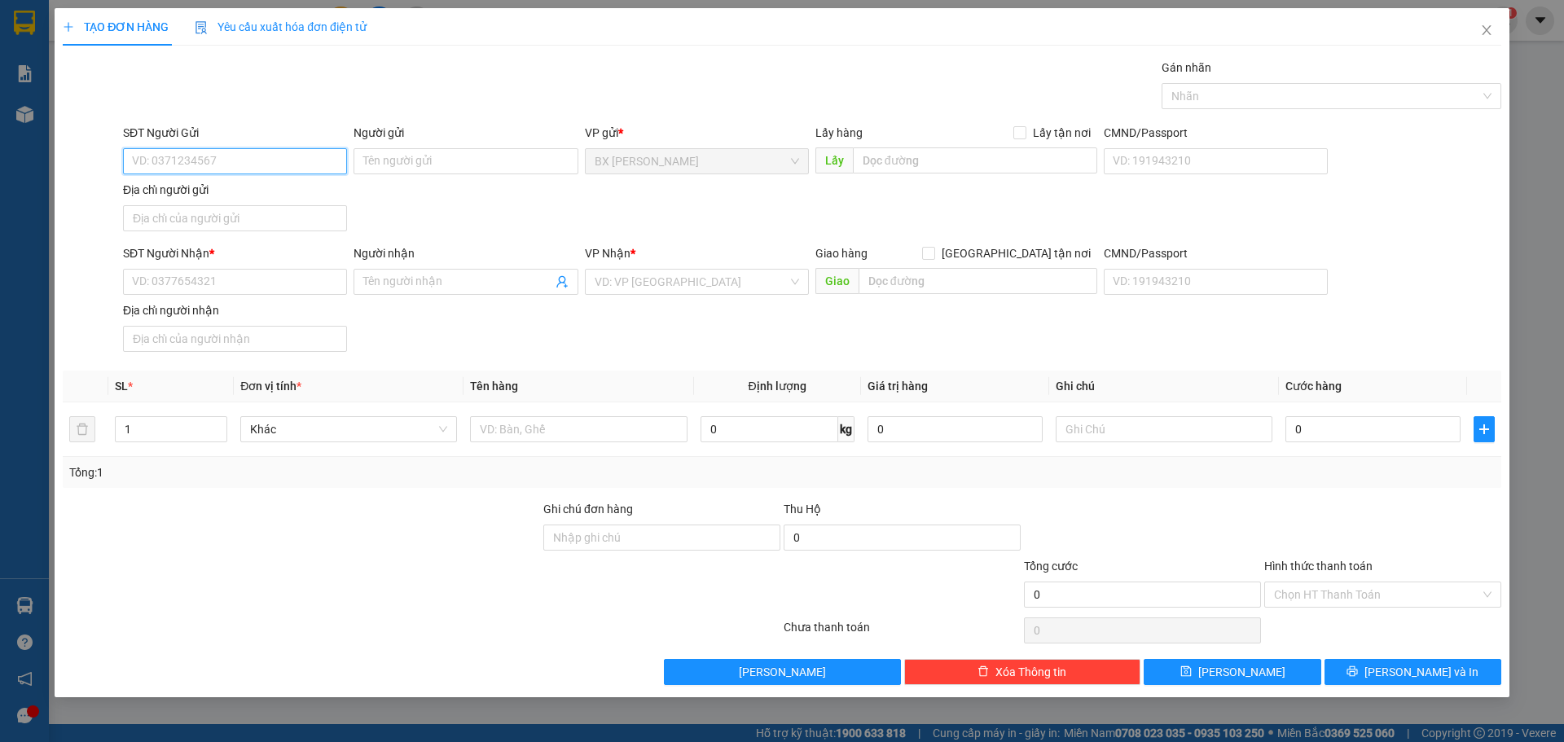
click at [216, 155] on input "SĐT Người Gửi" at bounding box center [235, 161] width 224 height 26
drag, startPoint x: 244, startPoint y: 285, endPoint x: 244, endPoint y: 253, distance: 31.8
click at [244, 282] on input "SĐT Người Nhận *" at bounding box center [235, 282] width 224 height 26
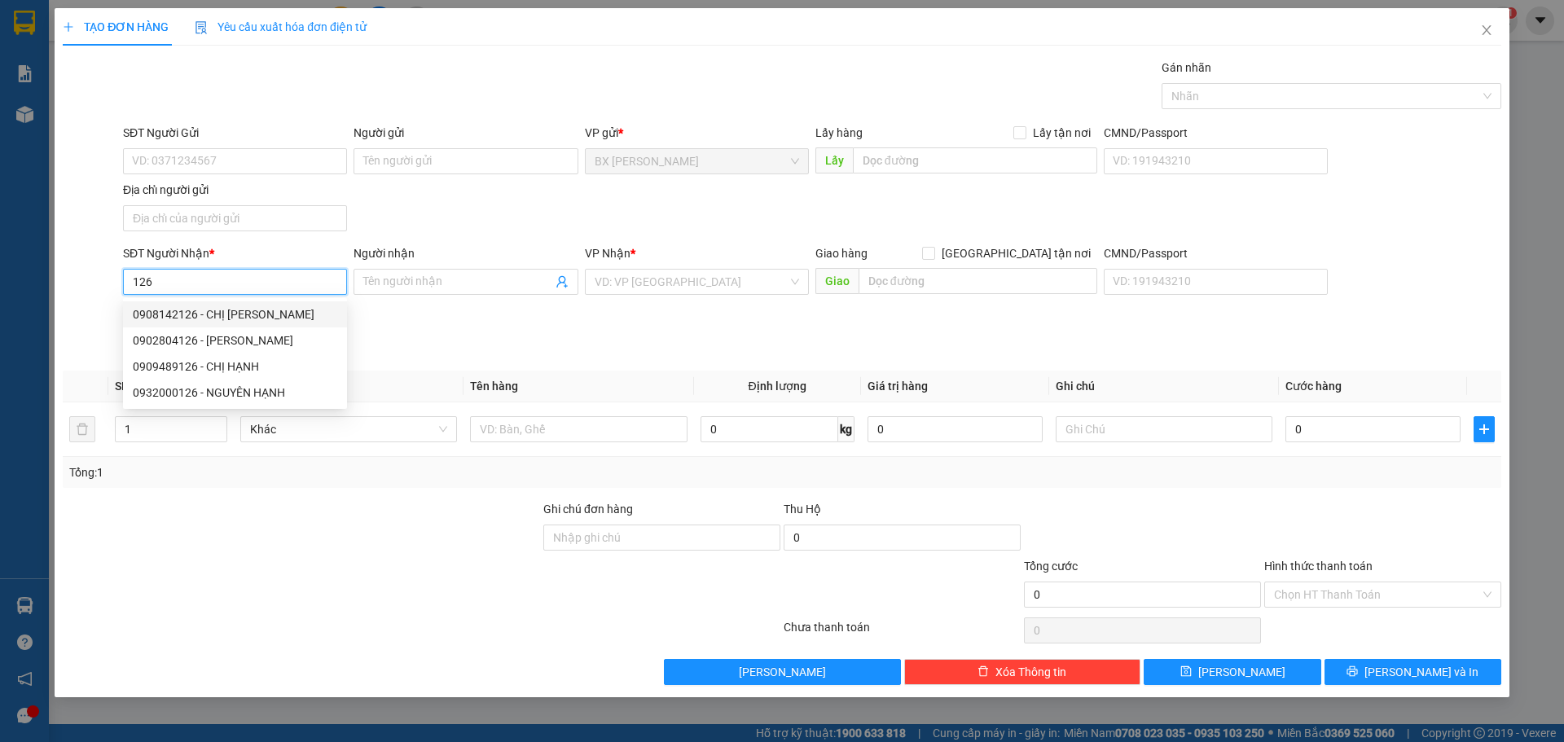
click at [249, 318] on div "0908142126 - CHỊ [PERSON_NAME]" at bounding box center [235, 314] width 204 height 18
type input "0908142126"
type input "CHỊ [PERSON_NAME]"
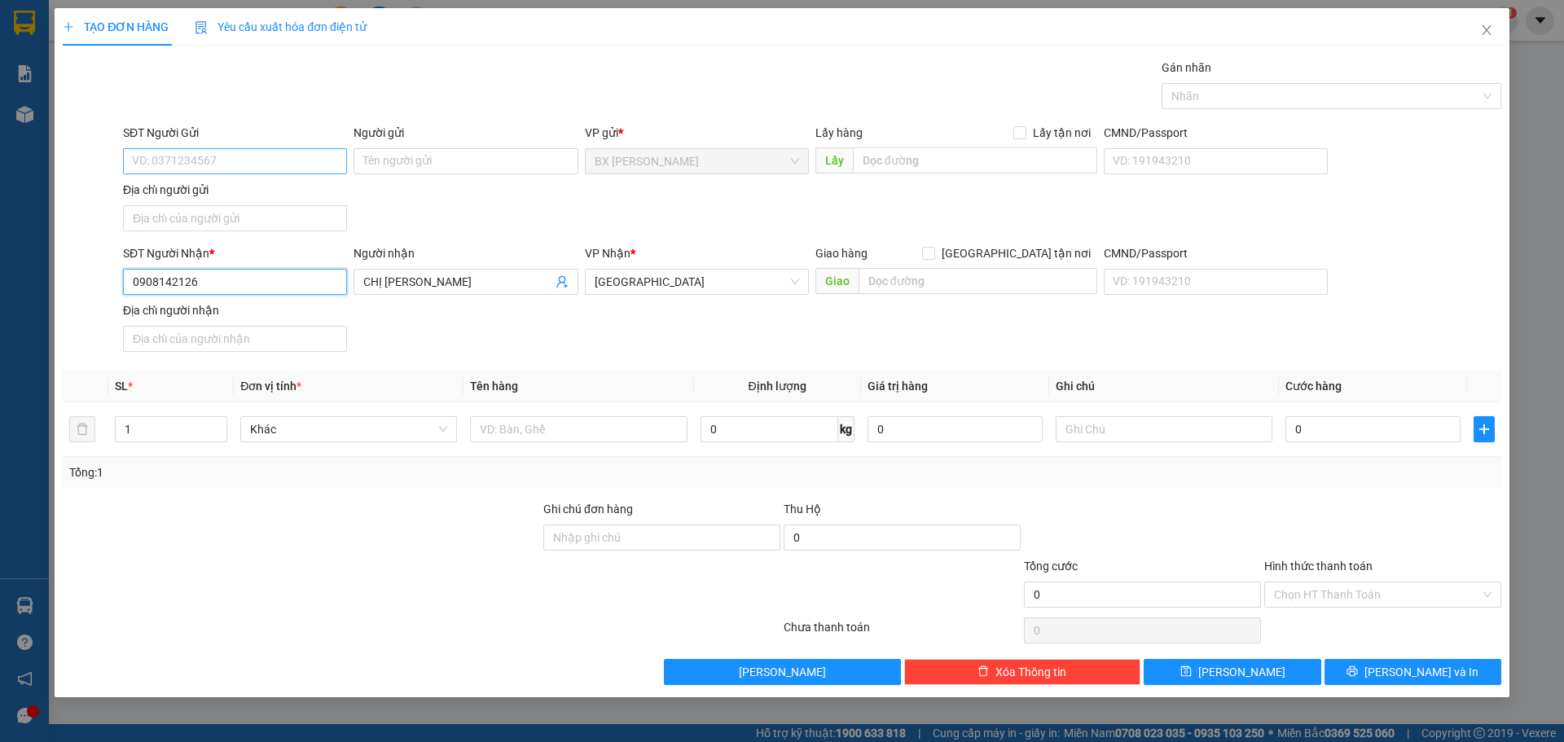
type input "0908142126"
click at [258, 165] on input "SĐT Người Gửi" at bounding box center [235, 161] width 224 height 26
type input "0902391200"
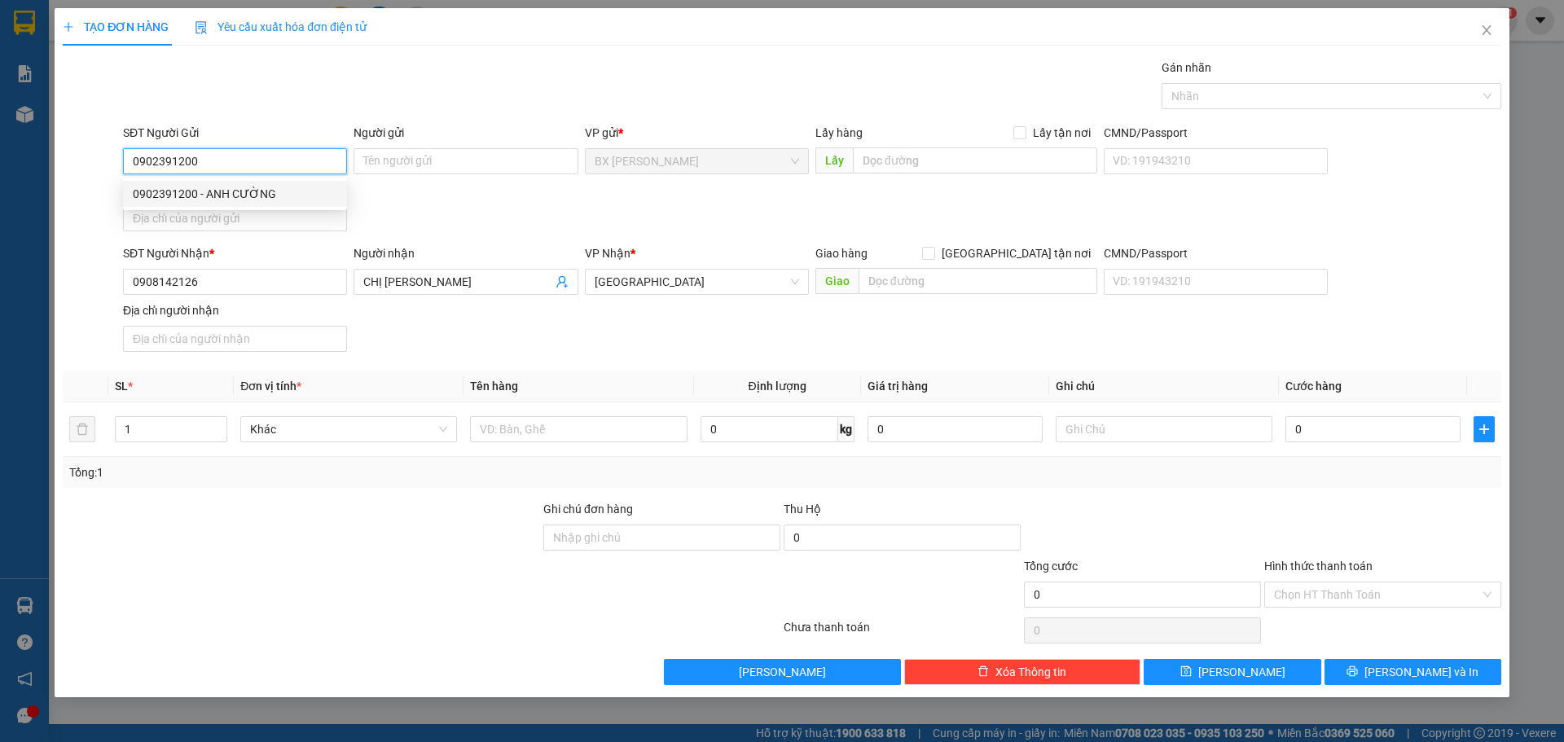
click at [284, 198] on div "0902391200 - ANH CƯỜNG" at bounding box center [235, 194] width 204 height 18
type input "[PERSON_NAME]"
type input "0902391200"
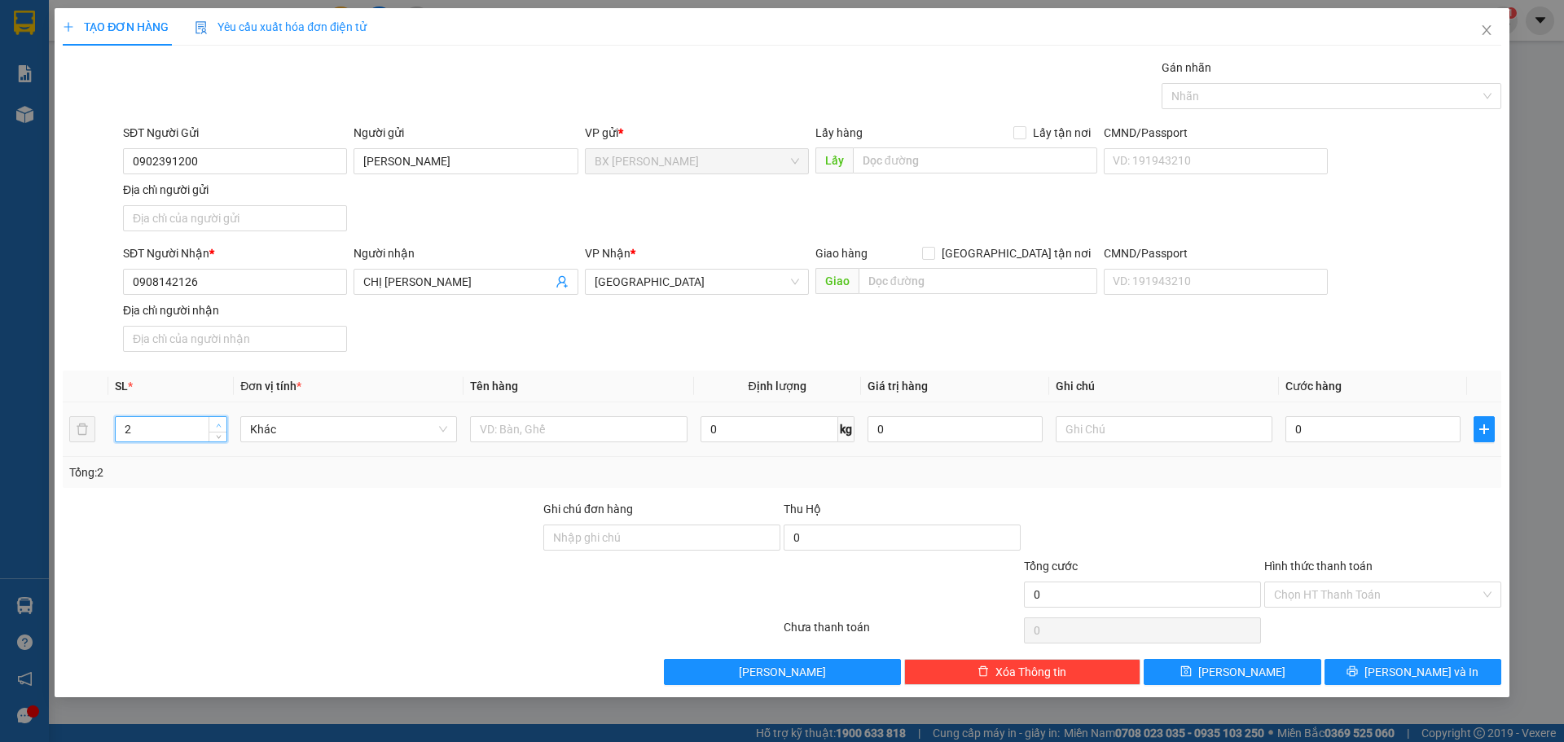
click at [214, 423] on span "up" at bounding box center [218, 425] width 10 height 10
type input "3"
click at [214, 423] on span "up" at bounding box center [218, 425] width 10 height 10
click at [532, 423] on input "text" at bounding box center [578, 429] width 217 height 26
type input "MÓN"
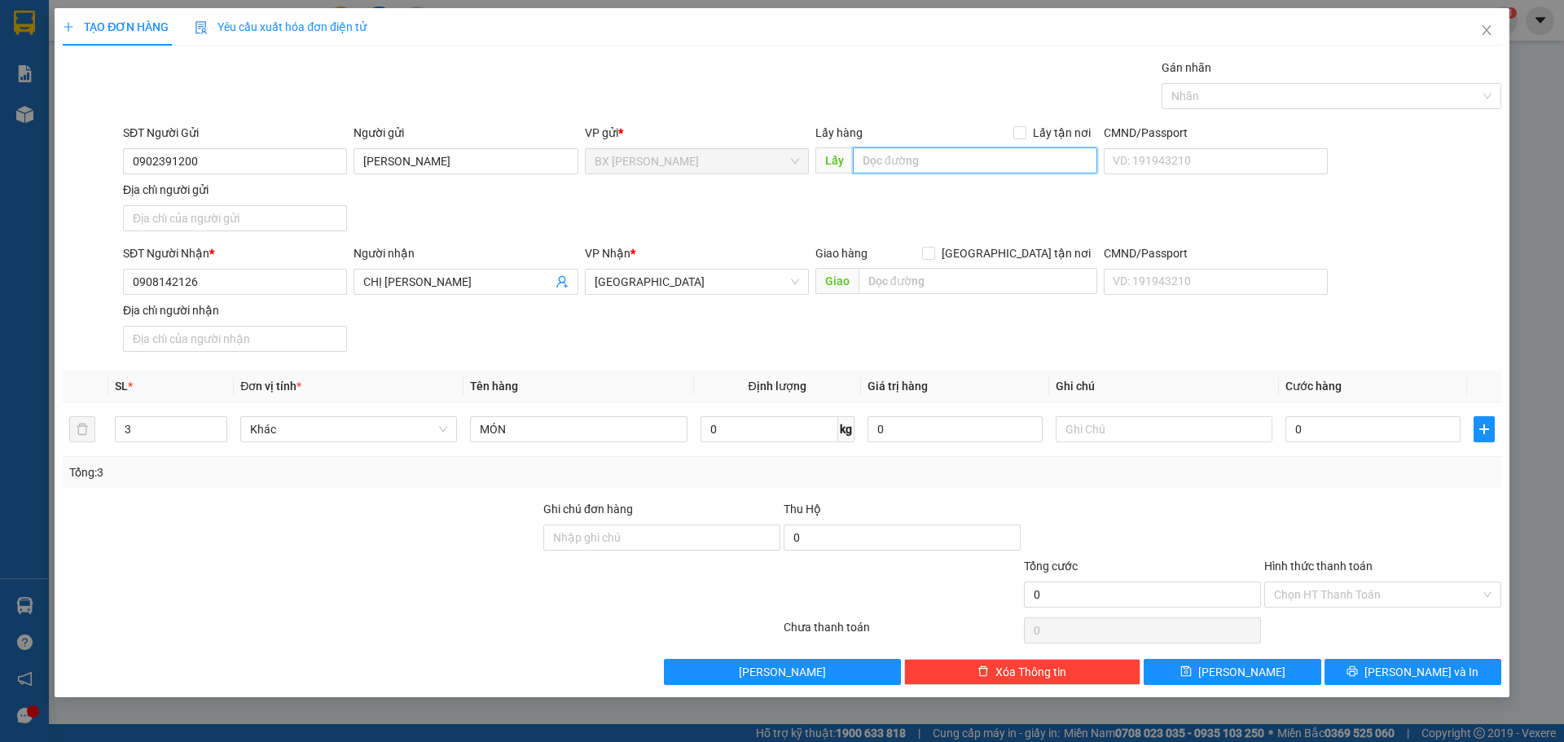
click at [895, 156] on input "text" at bounding box center [975, 160] width 244 height 26
type input "CF PHA MÁY CAO TỐC"
click at [1440, 672] on span "[PERSON_NAME] và In" at bounding box center [1421, 672] width 114 height 18
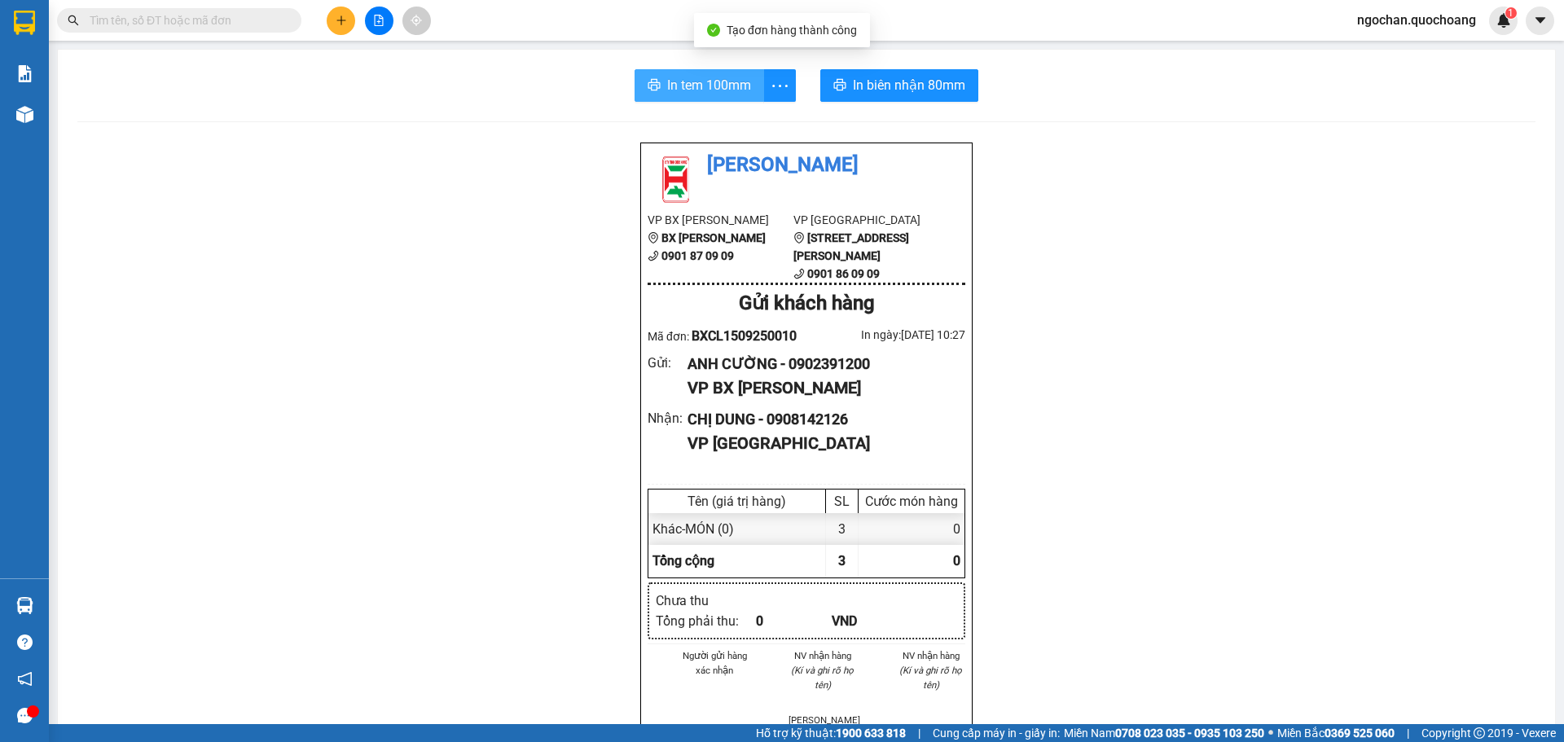
click at [742, 84] on span "In tem 100mm" at bounding box center [709, 85] width 84 height 20
click at [714, 87] on span "In tem 100mm" at bounding box center [709, 85] width 84 height 20
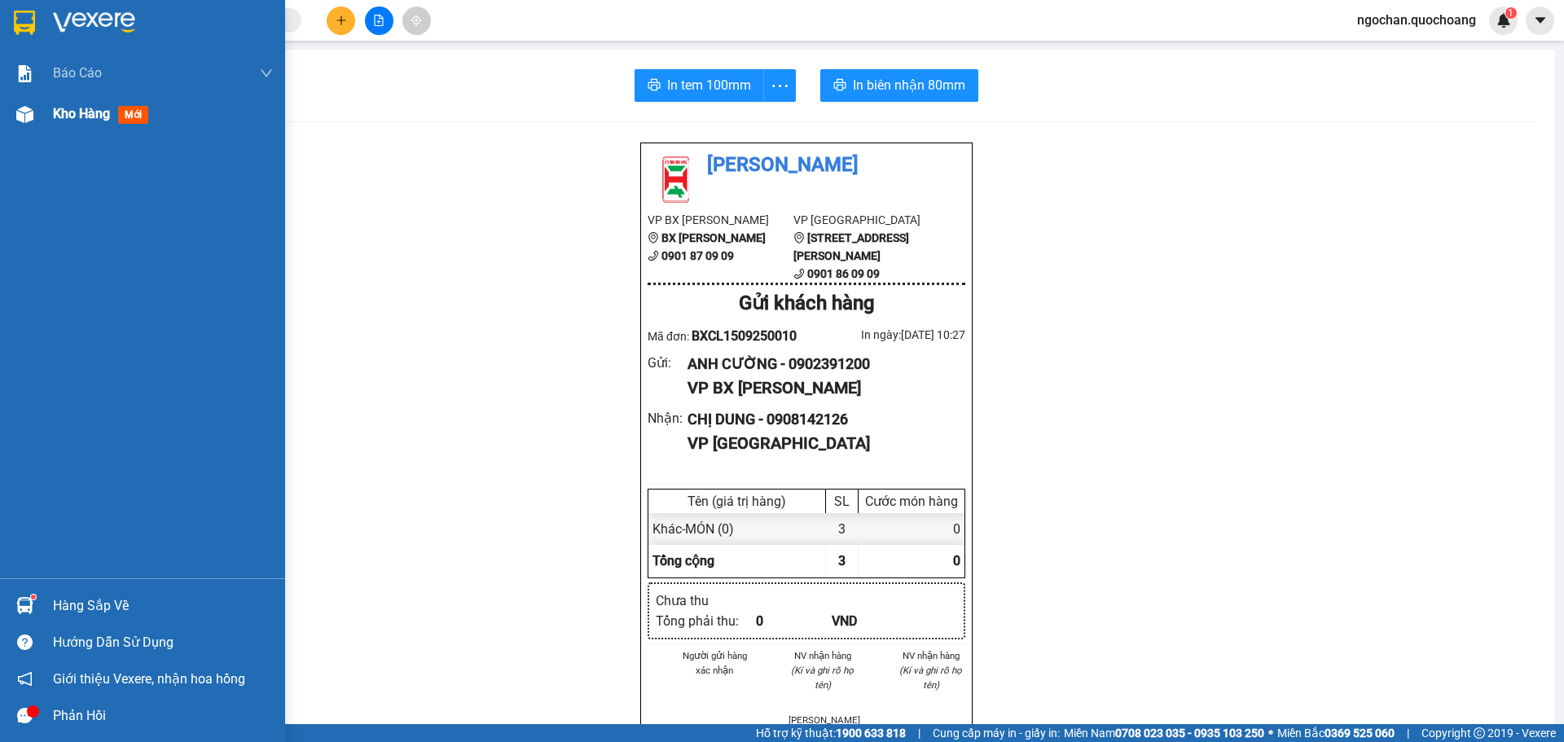
click at [33, 114] on div at bounding box center [25, 114] width 29 height 29
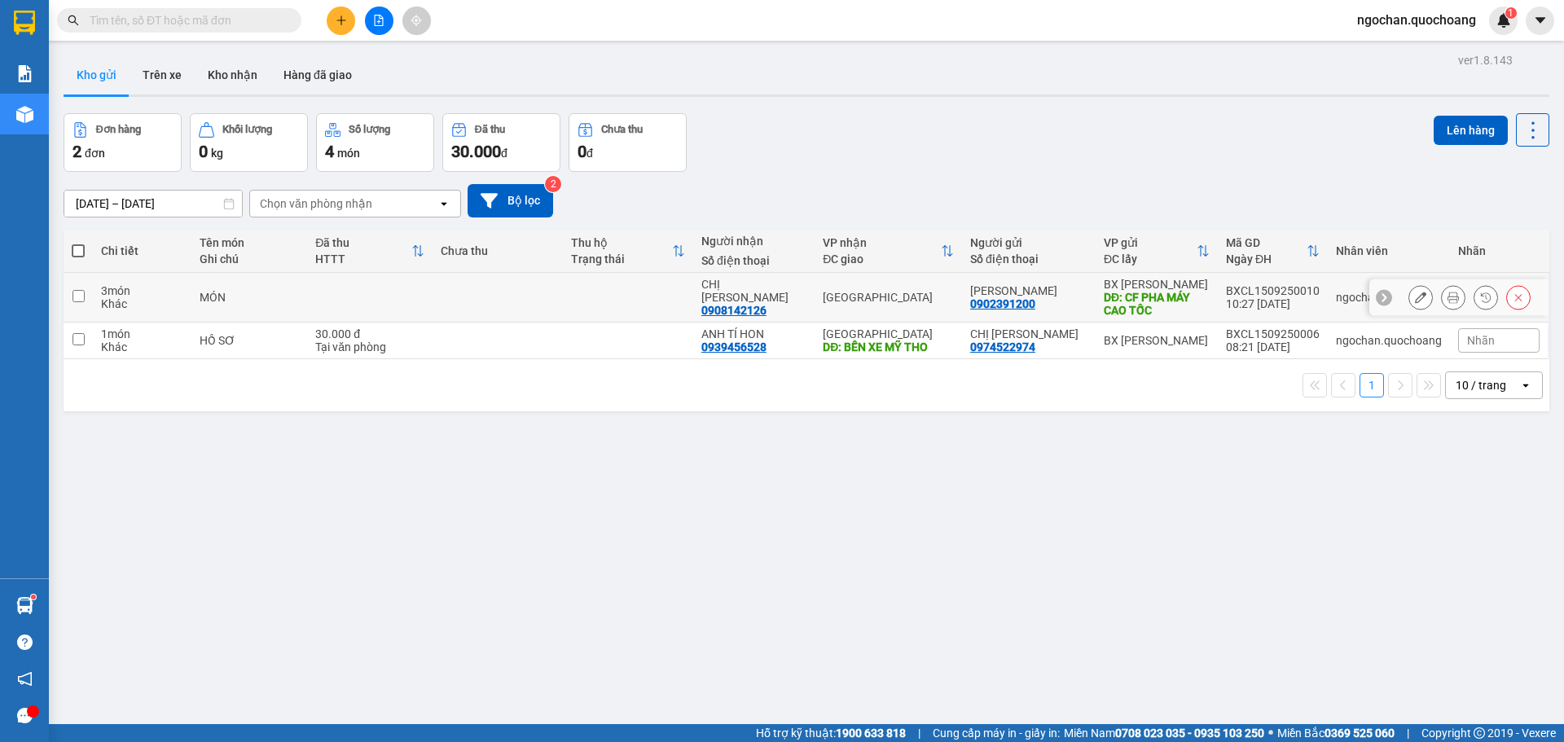
click at [83, 297] on input "checkbox" at bounding box center [78, 296] width 12 height 12
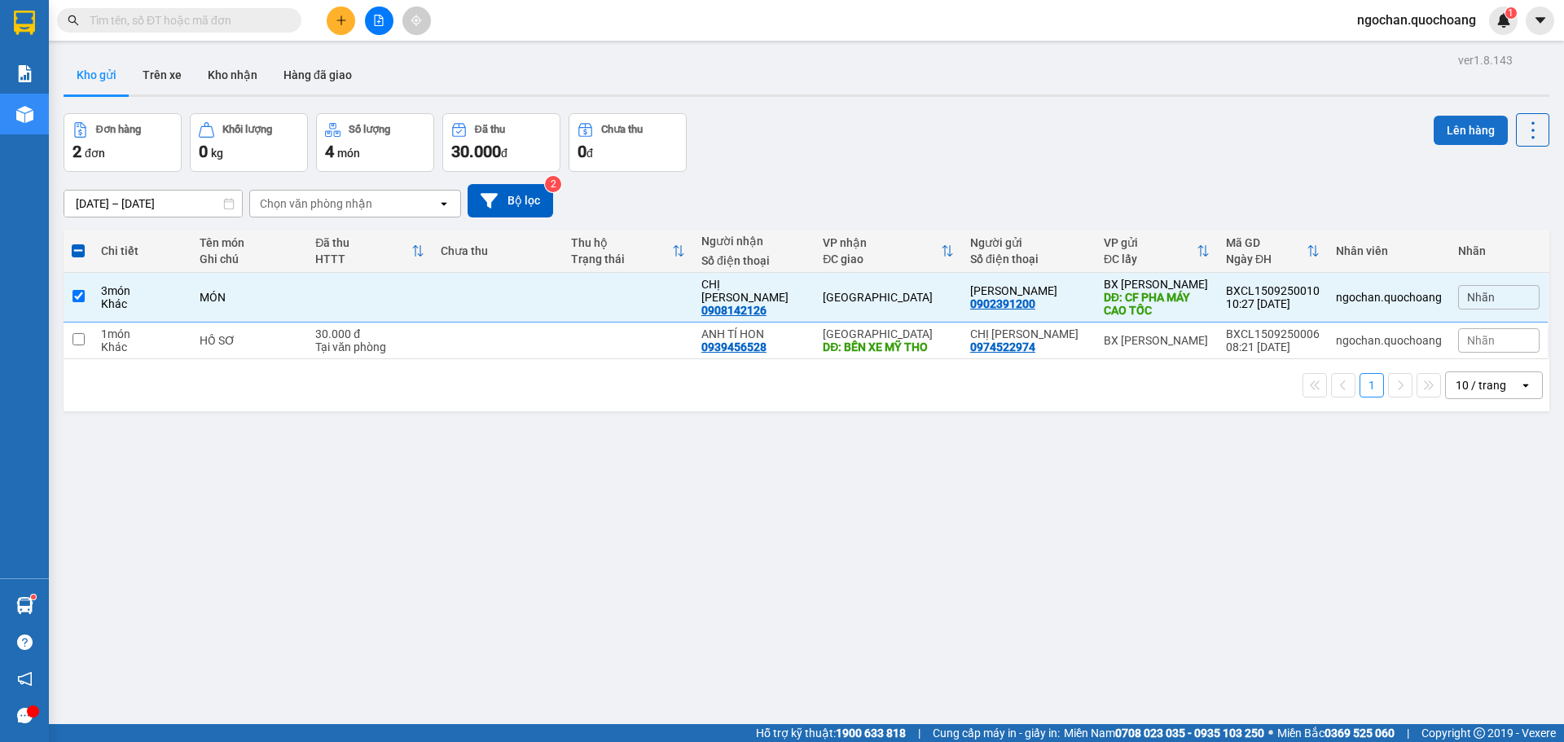
click at [1464, 126] on button "Lên hàng" at bounding box center [1470, 130] width 74 height 29
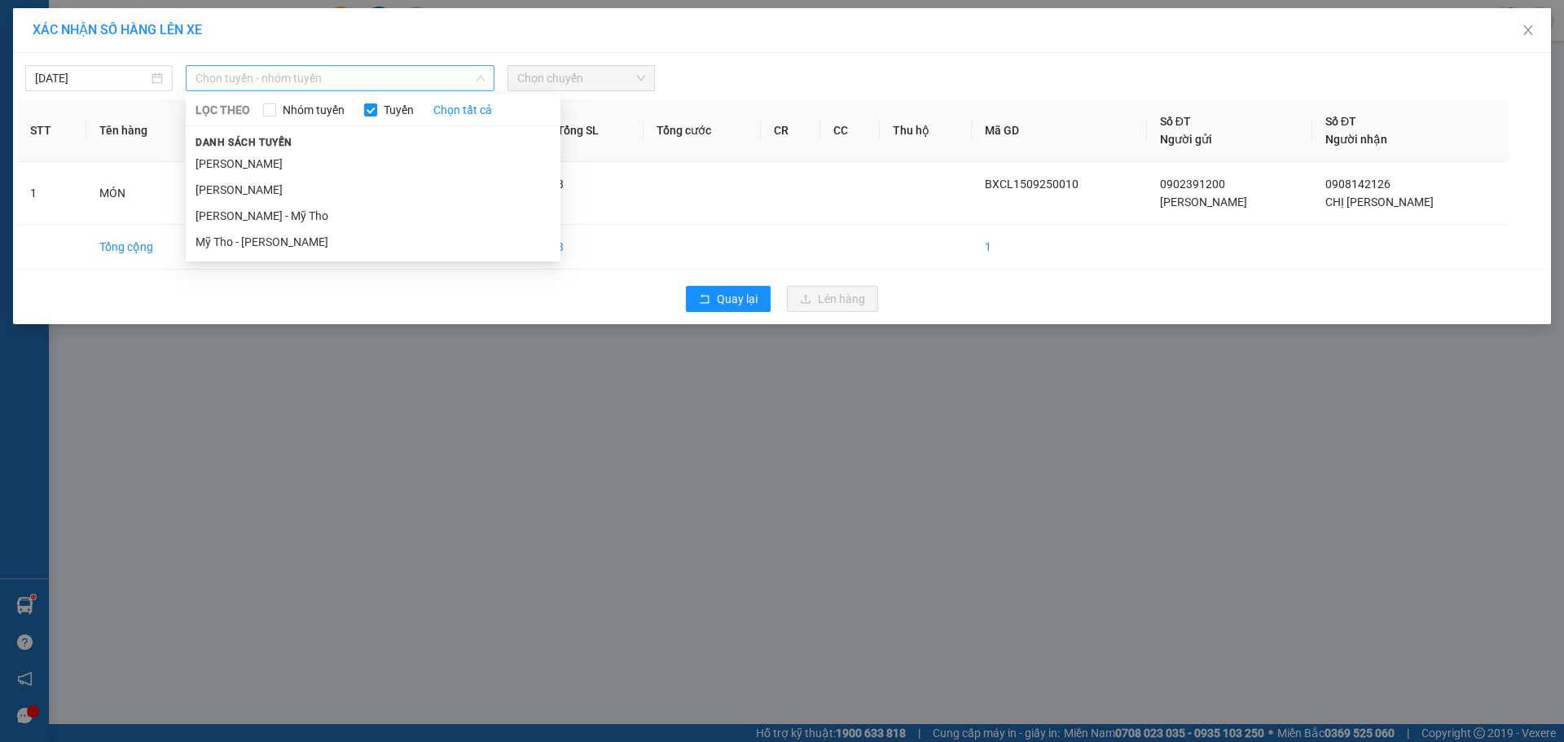
click at [477, 67] on span "Chọn tuyến - nhóm tuyến" at bounding box center [339, 78] width 289 height 24
click at [358, 161] on li "[PERSON_NAME]" at bounding box center [373, 164] width 375 height 26
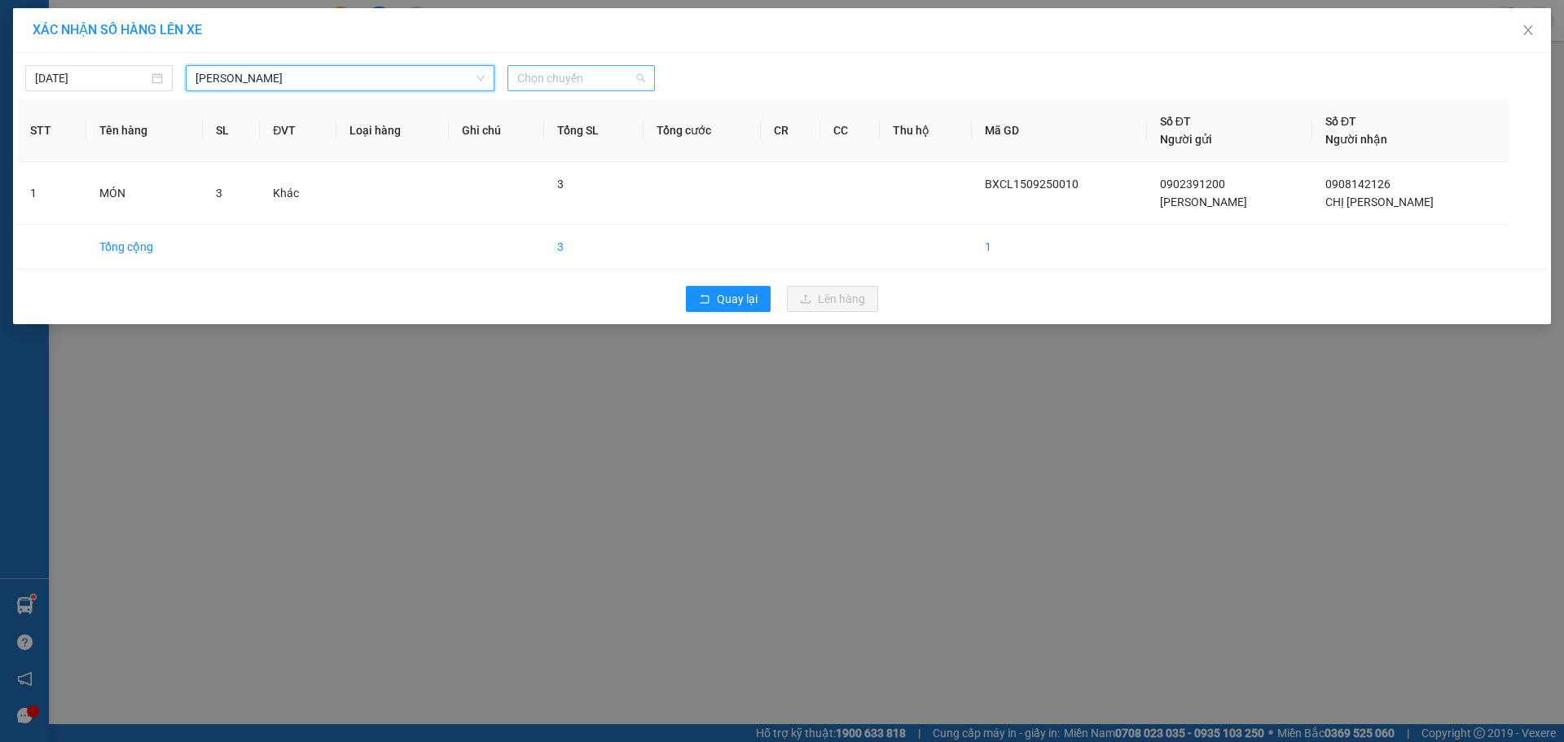
click at [644, 74] on span "Chọn chuyến" at bounding box center [581, 78] width 128 height 24
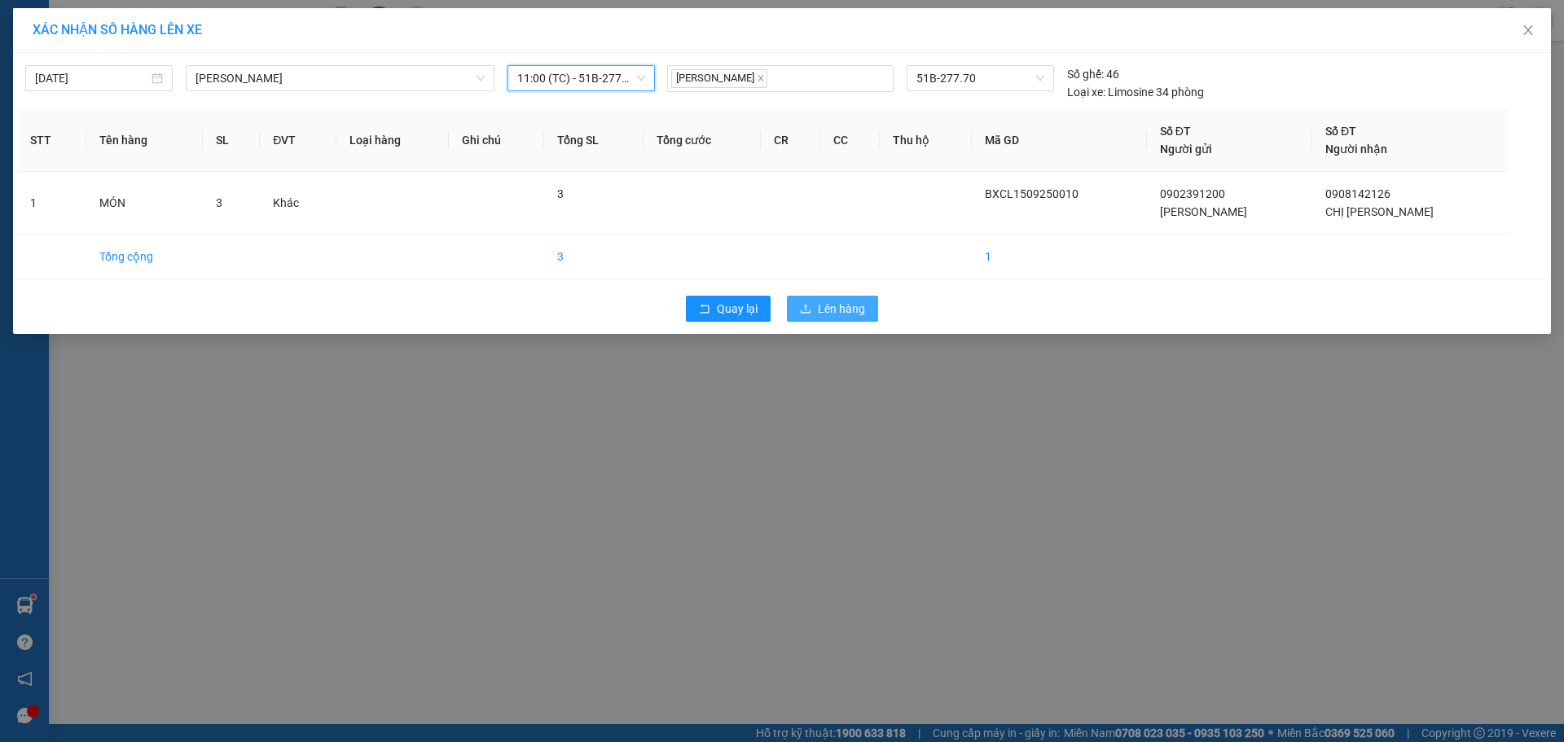
click at [833, 307] on span "Lên hàng" at bounding box center [841, 309] width 47 height 18
